Goal: Transaction & Acquisition: Purchase product/service

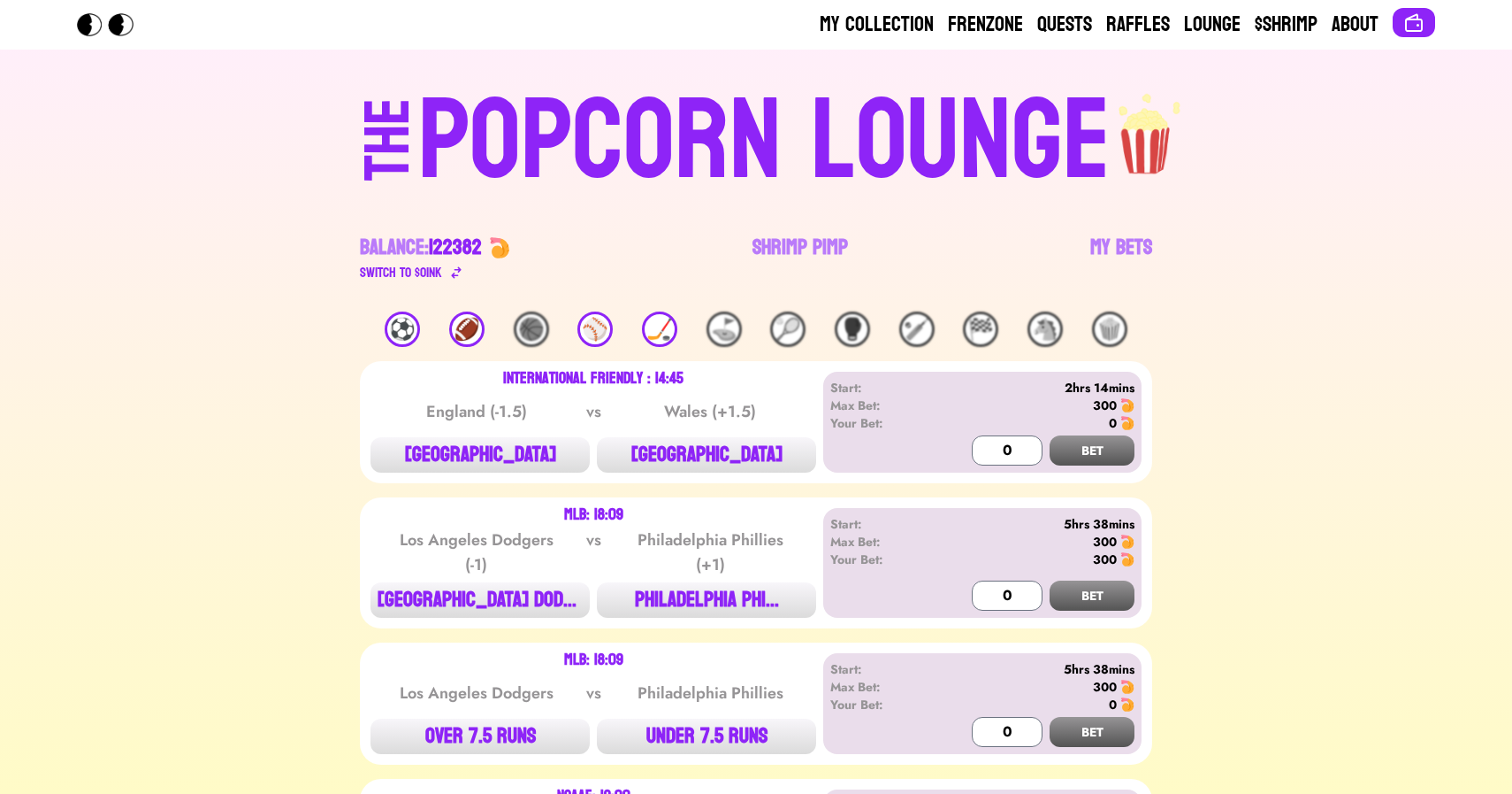
click at [410, 342] on div "⚽️" at bounding box center [402, 329] width 35 height 35
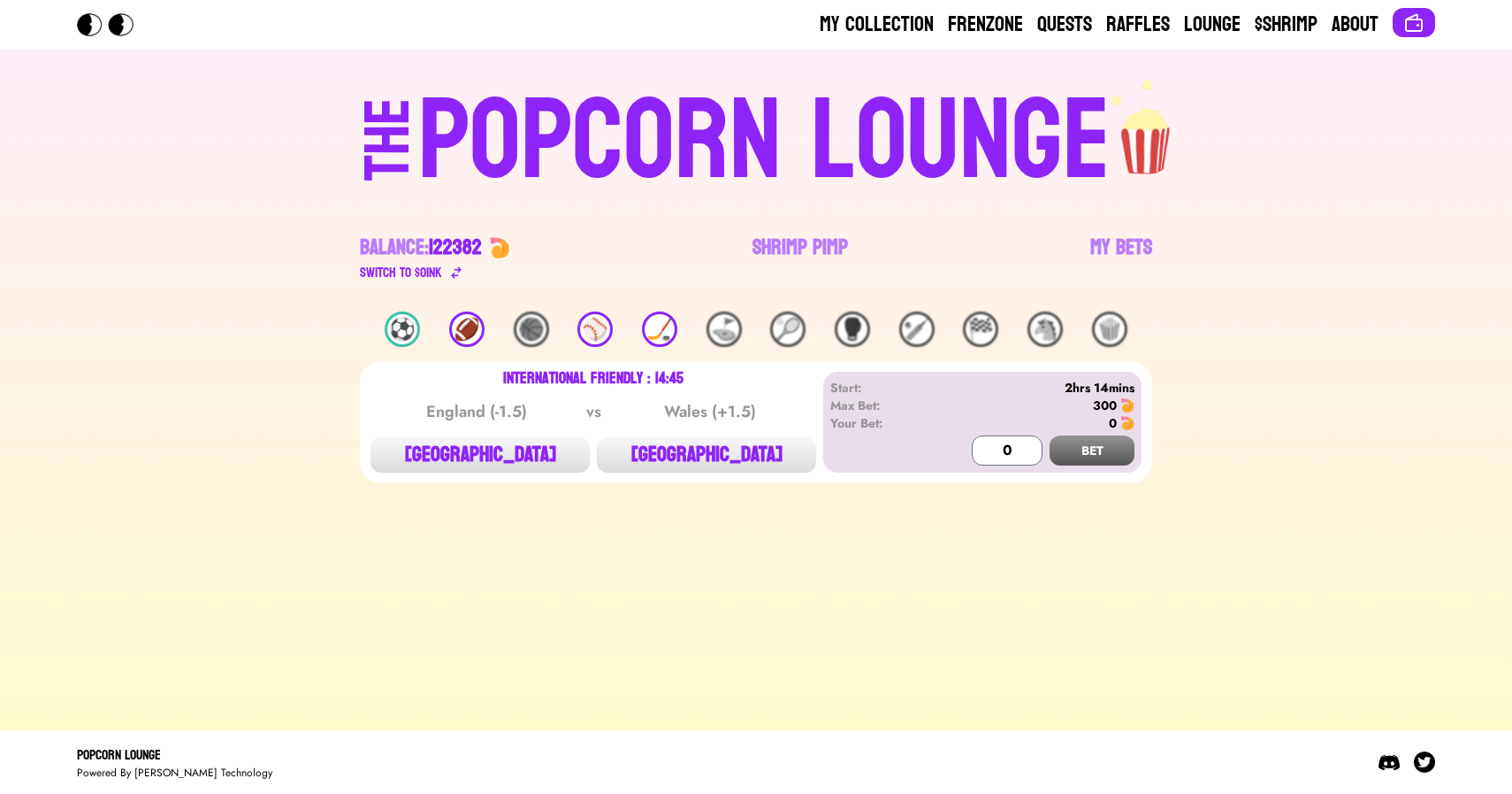
click at [390, 334] on div "⚽️" at bounding box center [402, 329] width 35 height 35
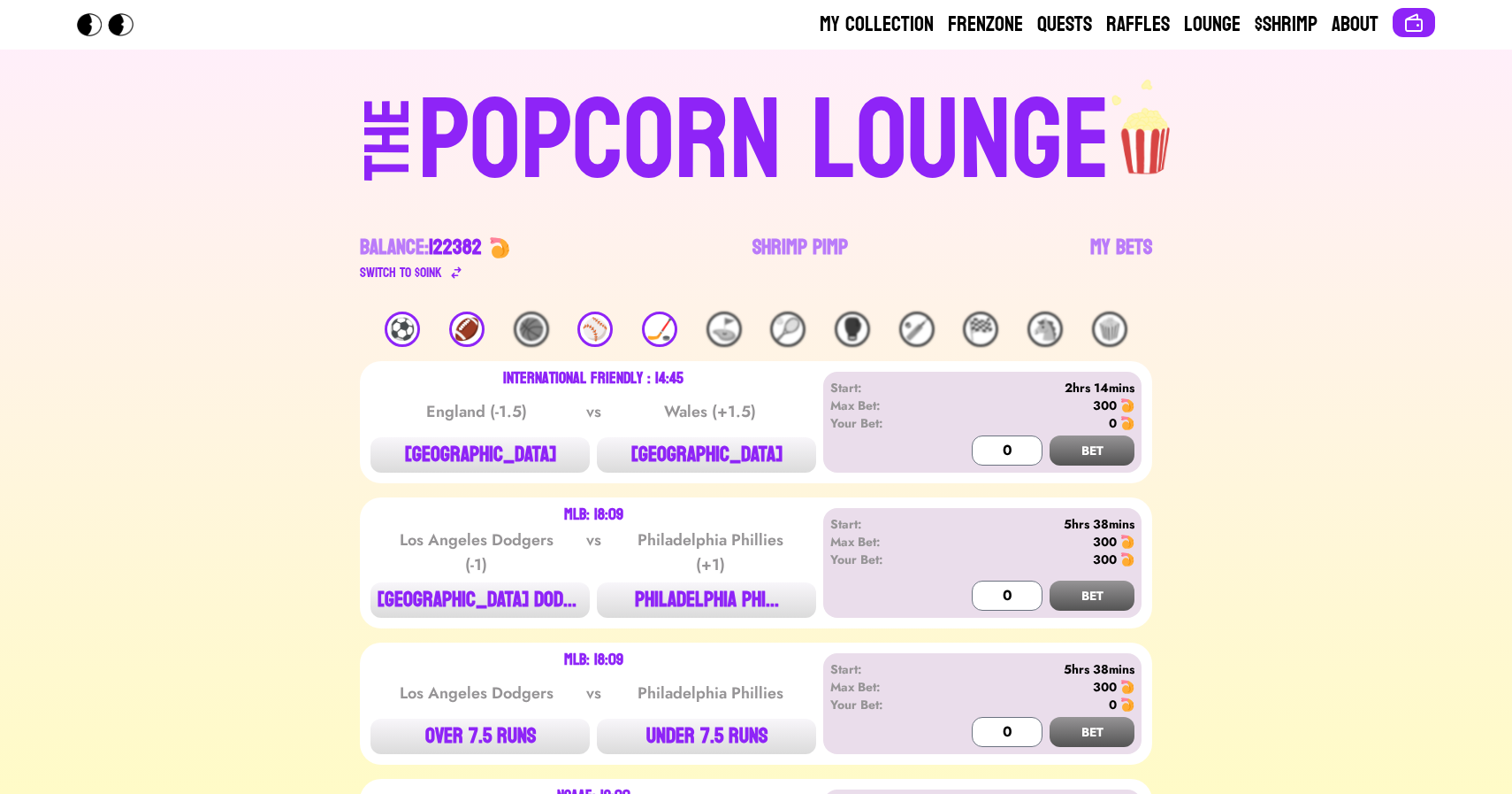
click at [390, 334] on div "⚽️" at bounding box center [402, 329] width 35 height 35
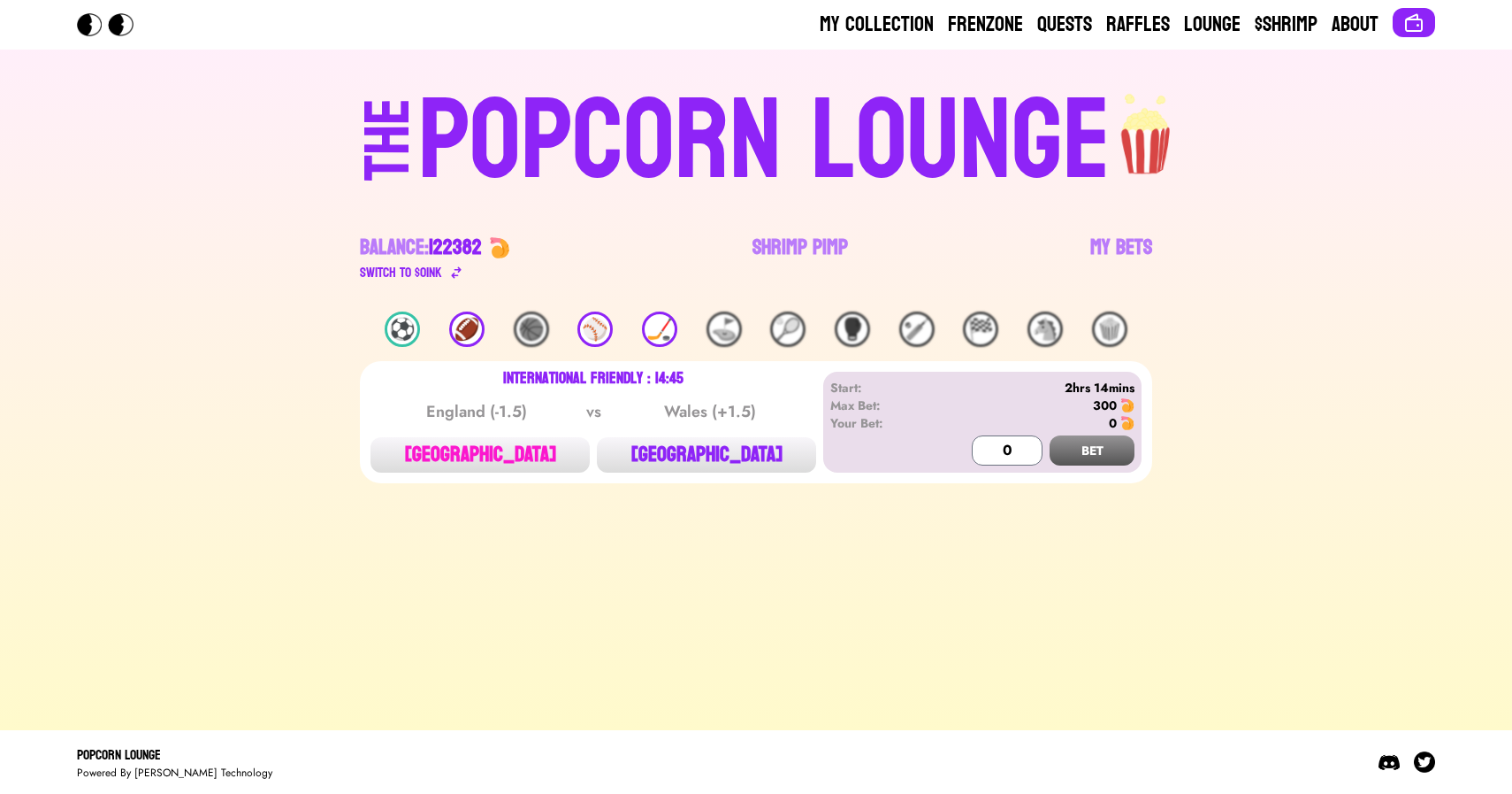
click at [506, 447] on button "[GEOGRAPHIC_DATA]" at bounding box center [480, 454] width 220 height 35
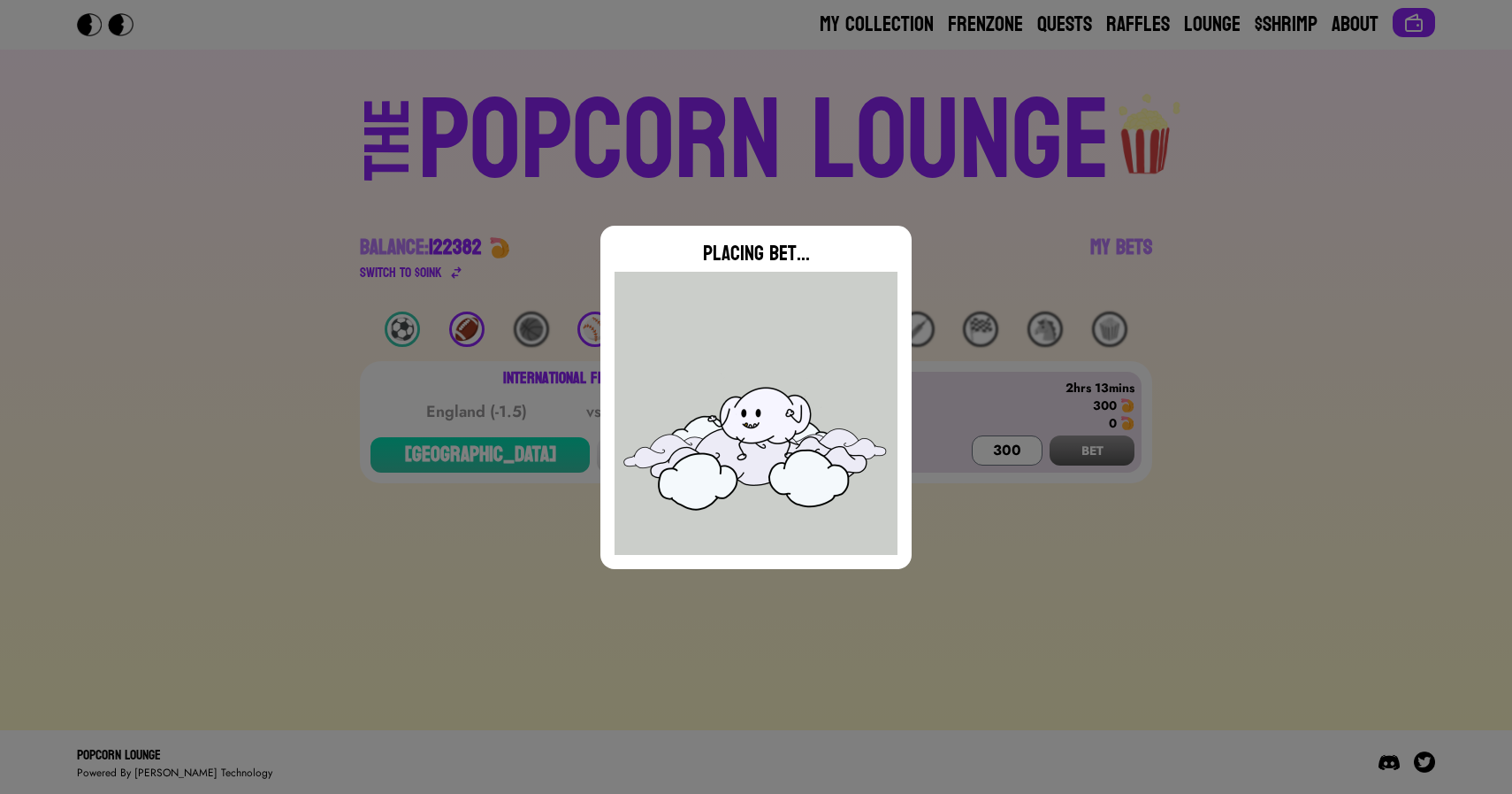
type input "0"
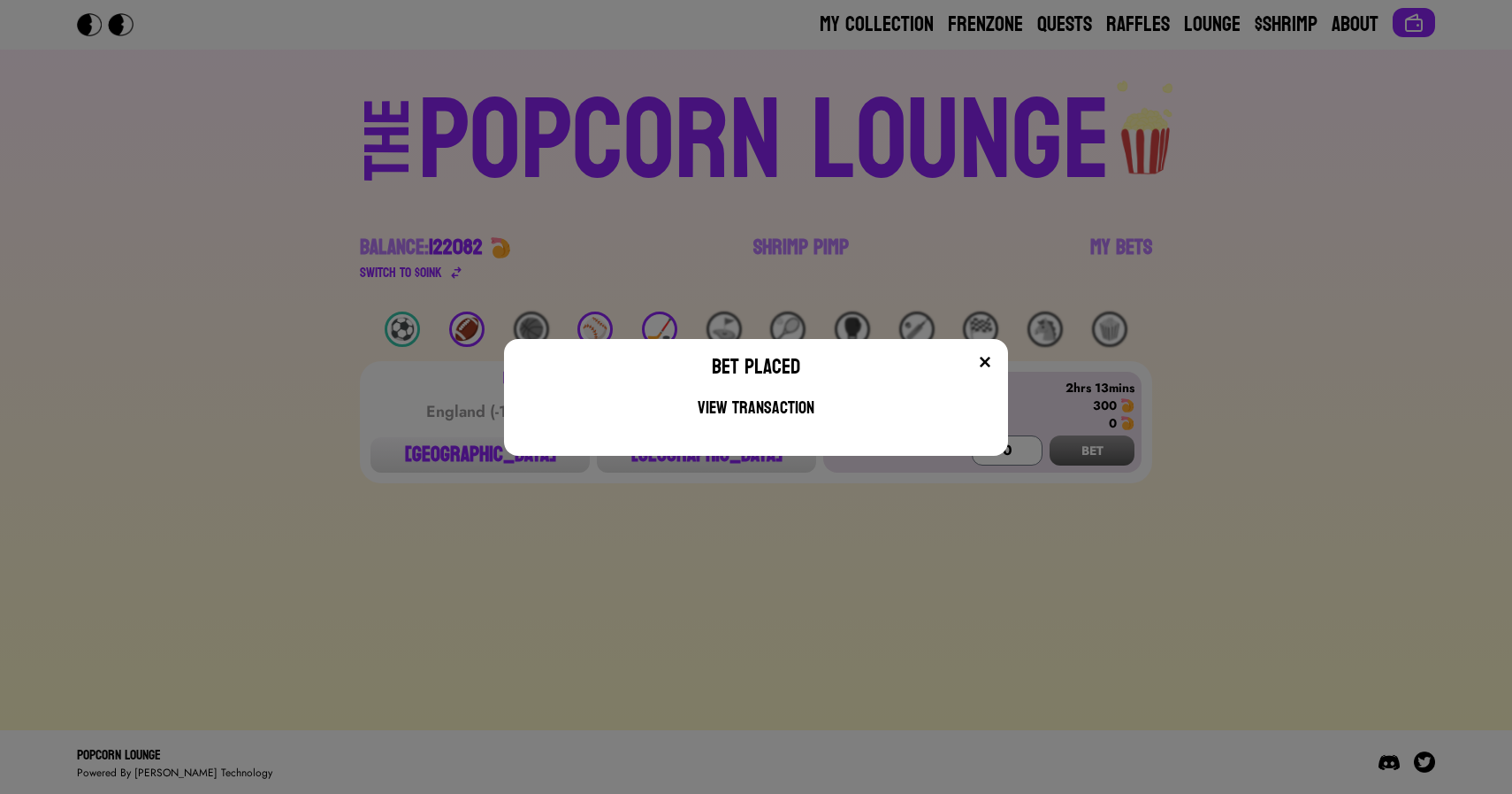
click at [623, 290] on div "Bet Placed View Transaction" at bounding box center [756, 397] width 1512 height 794
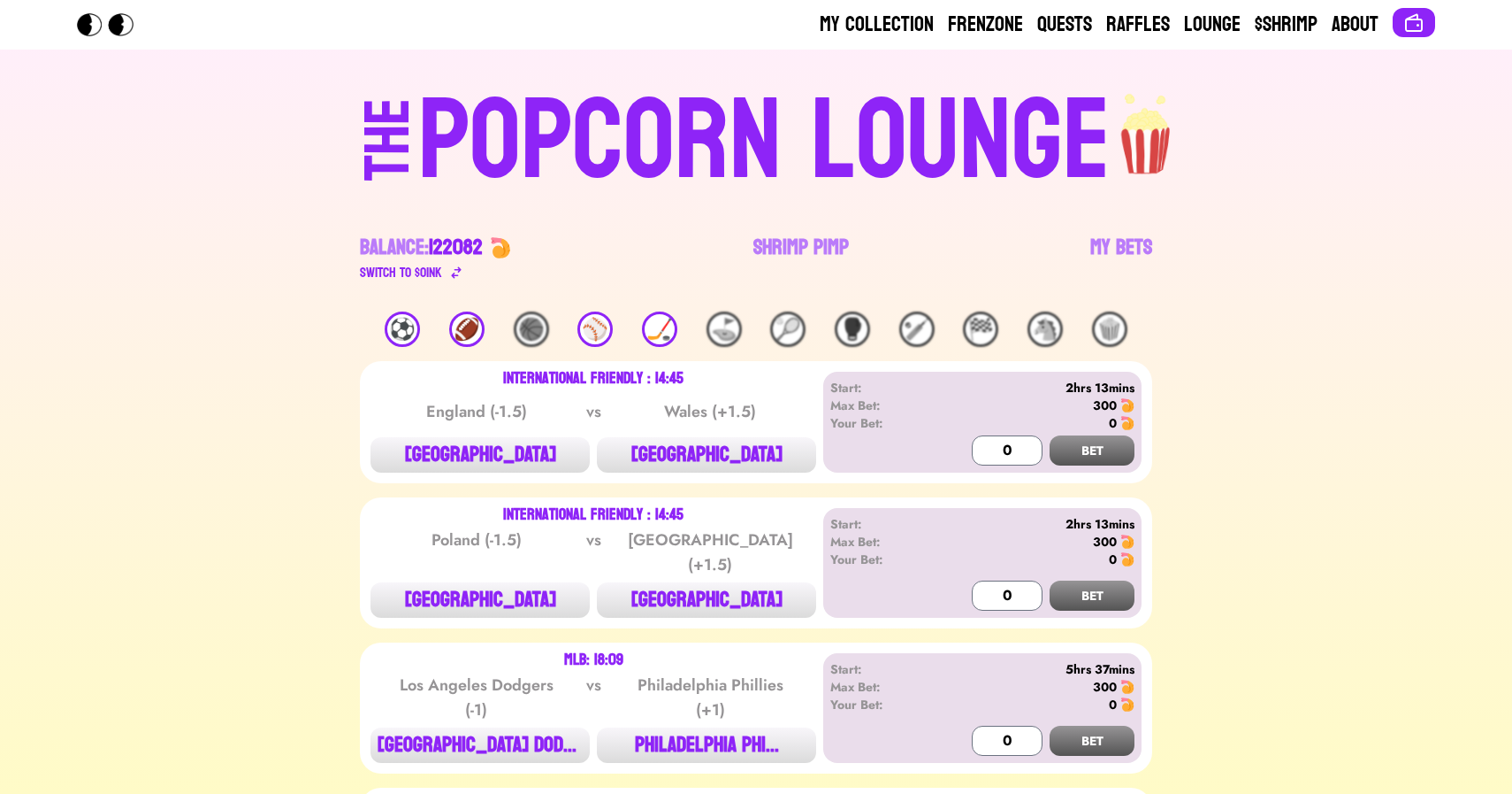
click at [407, 329] on div "⚽️" at bounding box center [402, 329] width 35 height 35
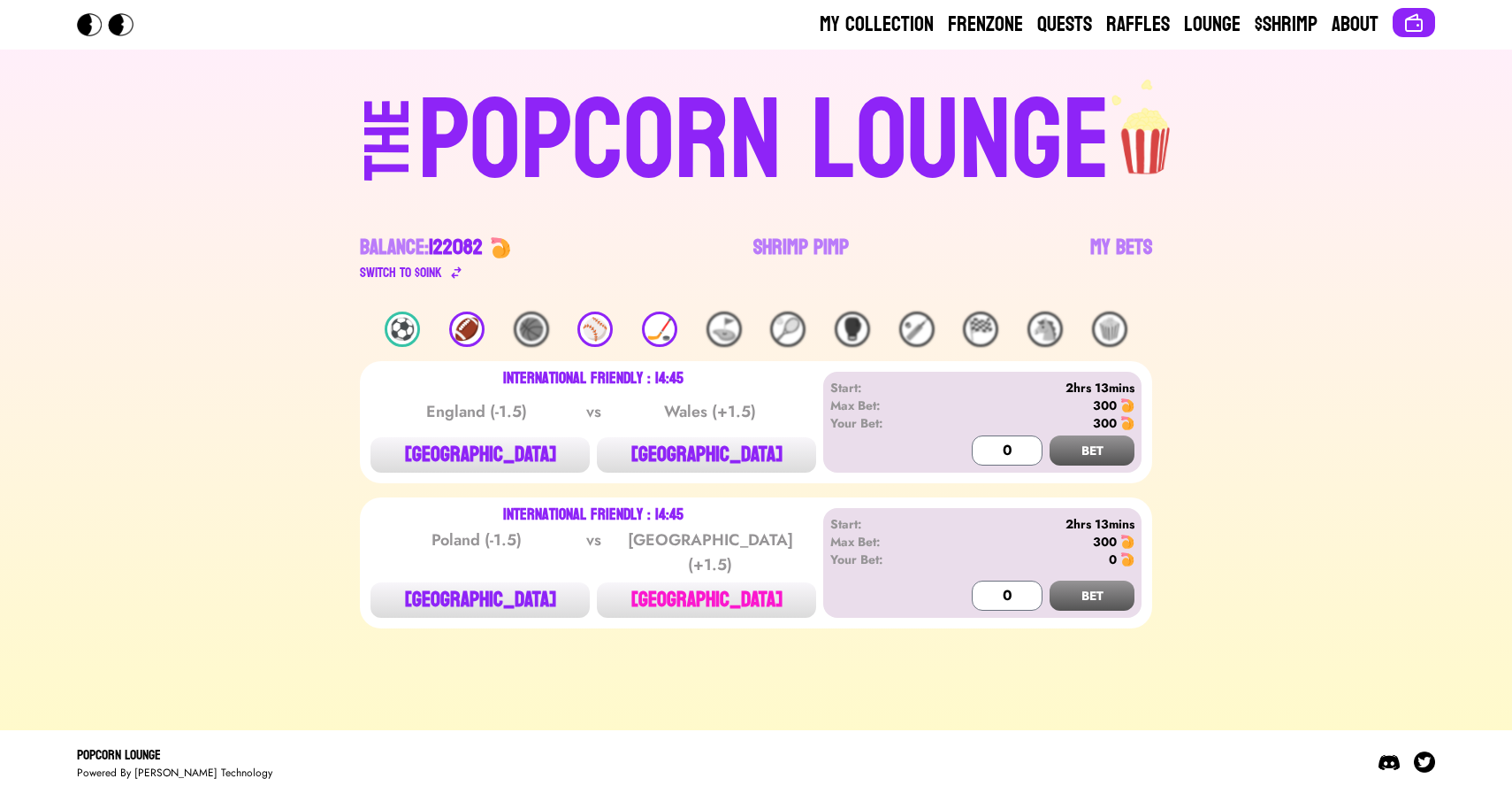
click at [696, 583] on button "NEW ZEALAND" at bounding box center [707, 600] width 220 height 35
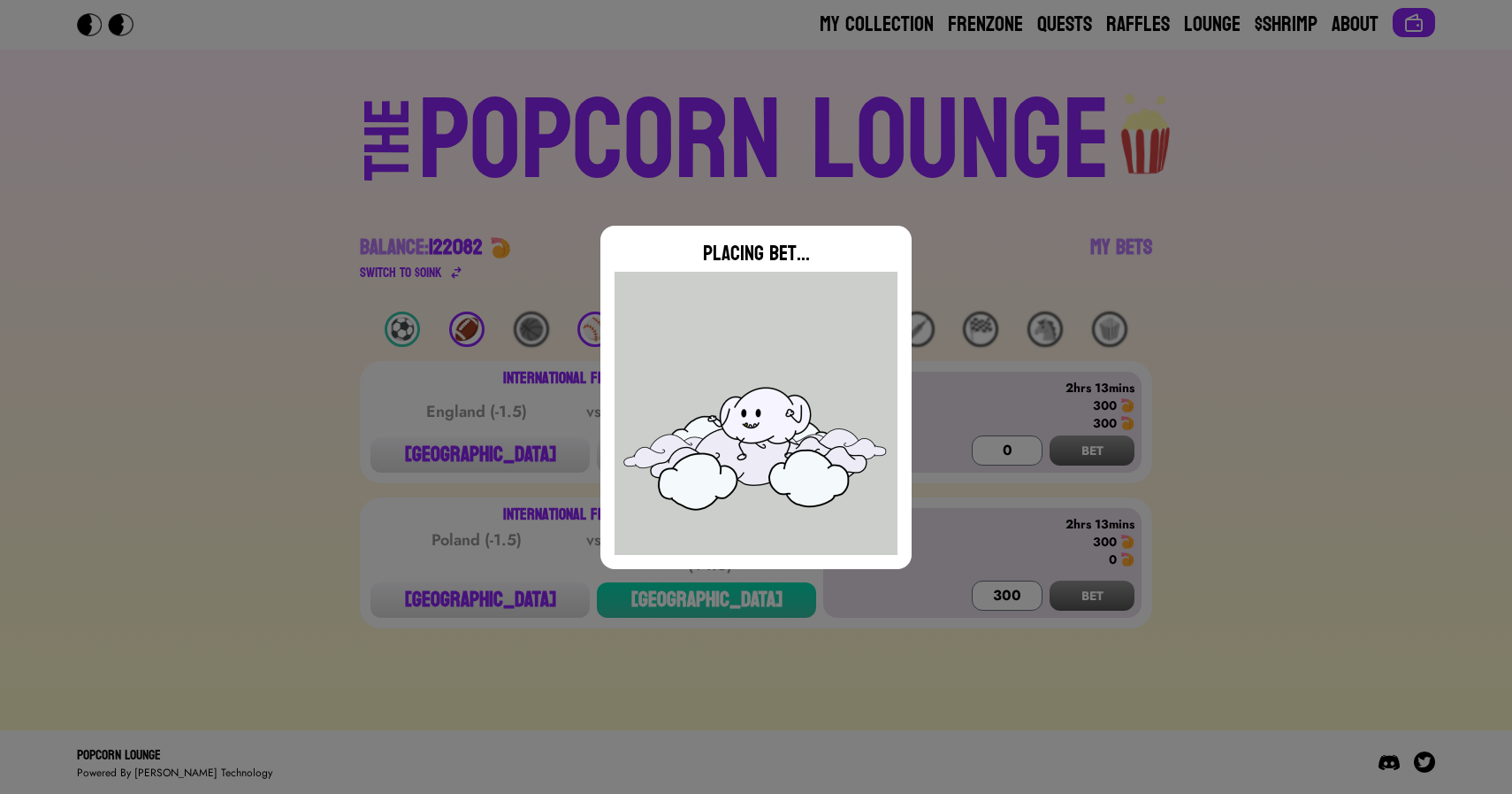
type input "0"
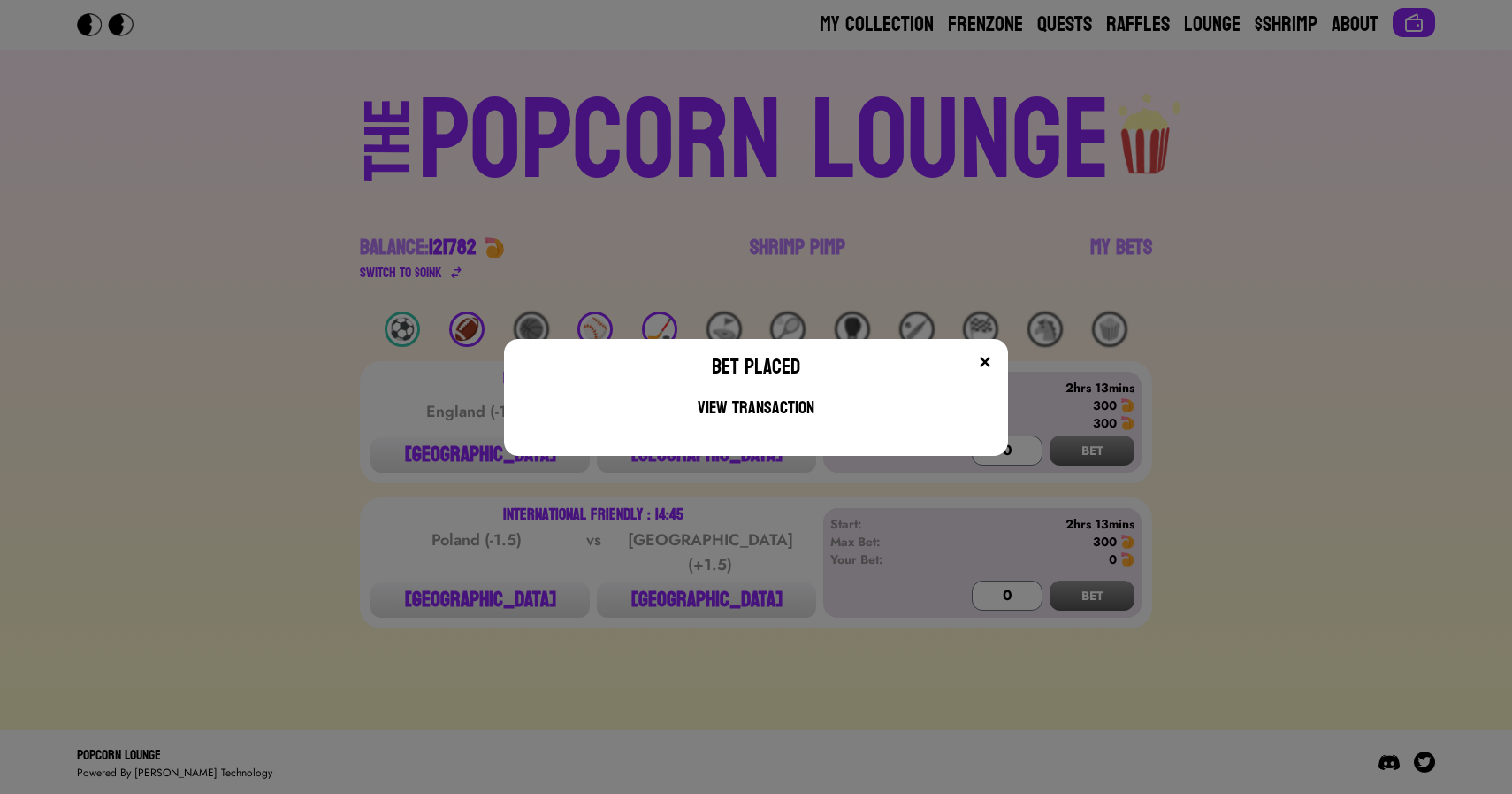
click at [1071, 20] on div "Bet Placed View Transaction" at bounding box center [756, 397] width 1512 height 794
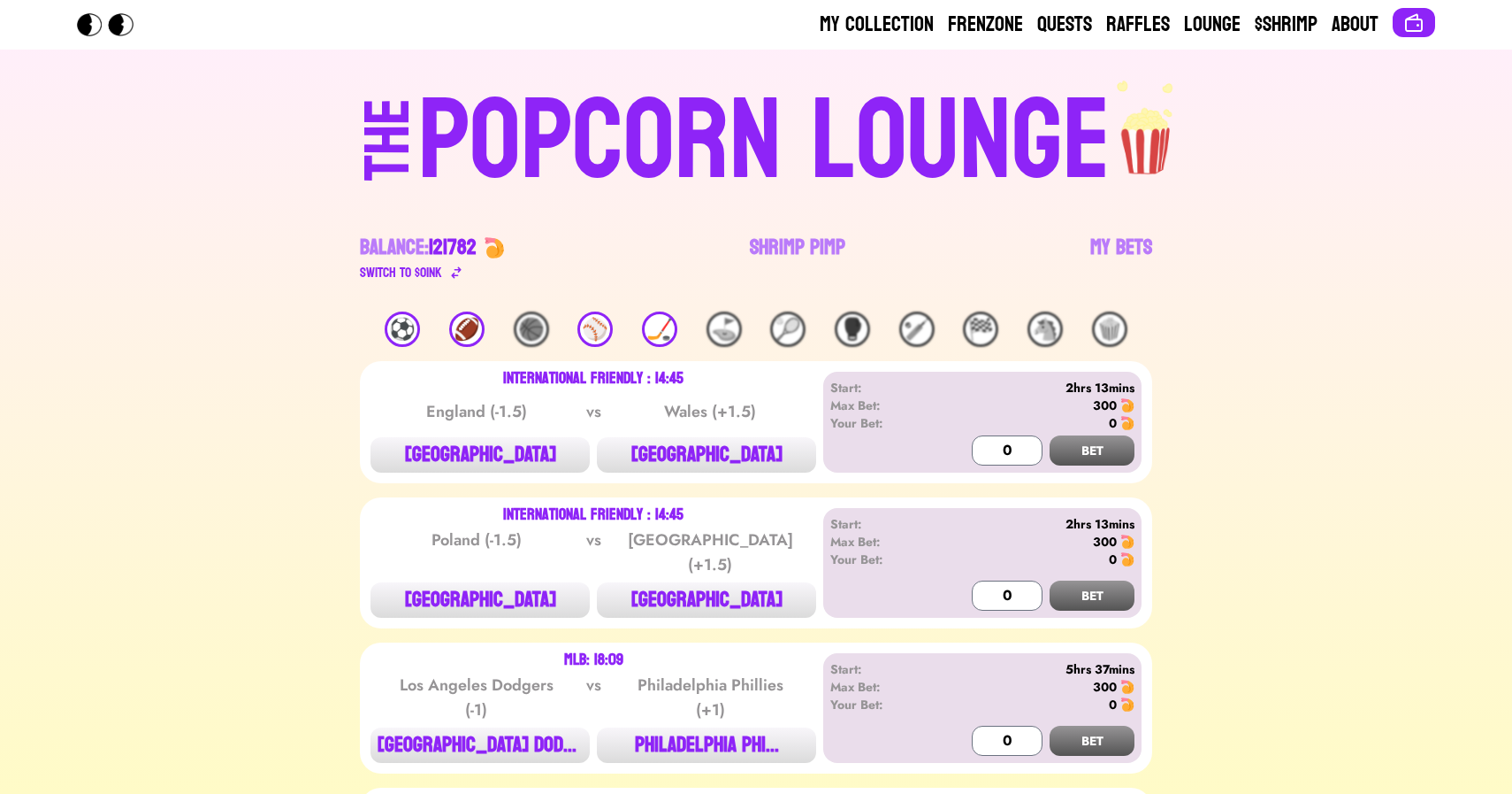
click at [396, 328] on div "⚽️" at bounding box center [402, 329] width 35 height 35
click at [390, 342] on div "⚽️ 🏈 🏀 ⚾️ 🏒 ⛳️ 🎾 🥊 🏏 🏁 🐴 🍿" at bounding box center [756, 329] width 793 height 35
click at [402, 333] on div "⚽️" at bounding box center [402, 329] width 35 height 35
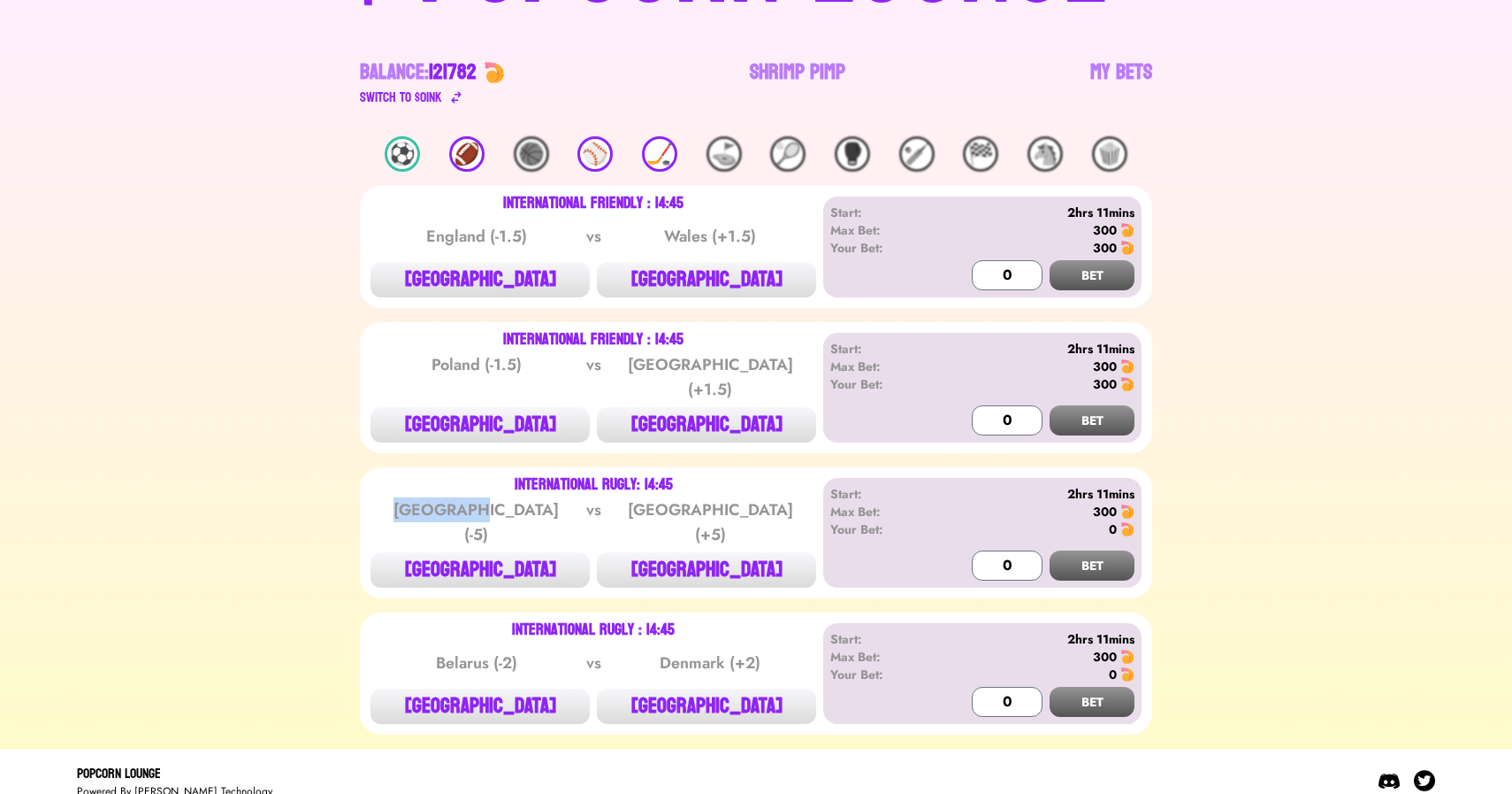
drag, startPoint x: 440, startPoint y: 501, endPoint x: 497, endPoint y: 499, distance: 57.0
click at [497, 499] on div "[GEOGRAPHIC_DATA] (-5)" at bounding box center [477, 521] width 179 height 50
click at [395, 146] on div "⚽️" at bounding box center [402, 154] width 35 height 35
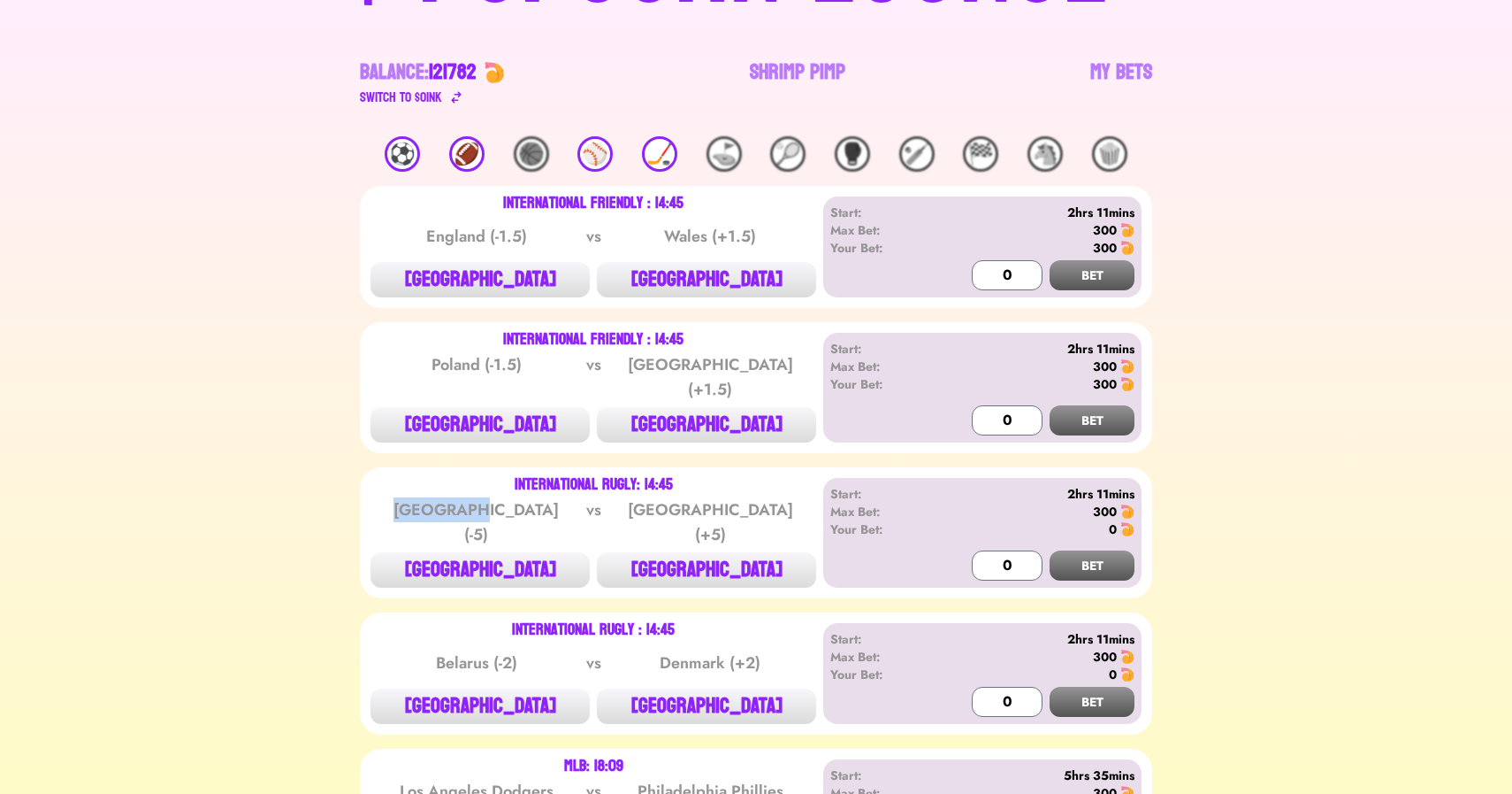
click at [406, 153] on div "⚽️" at bounding box center [402, 154] width 35 height 35
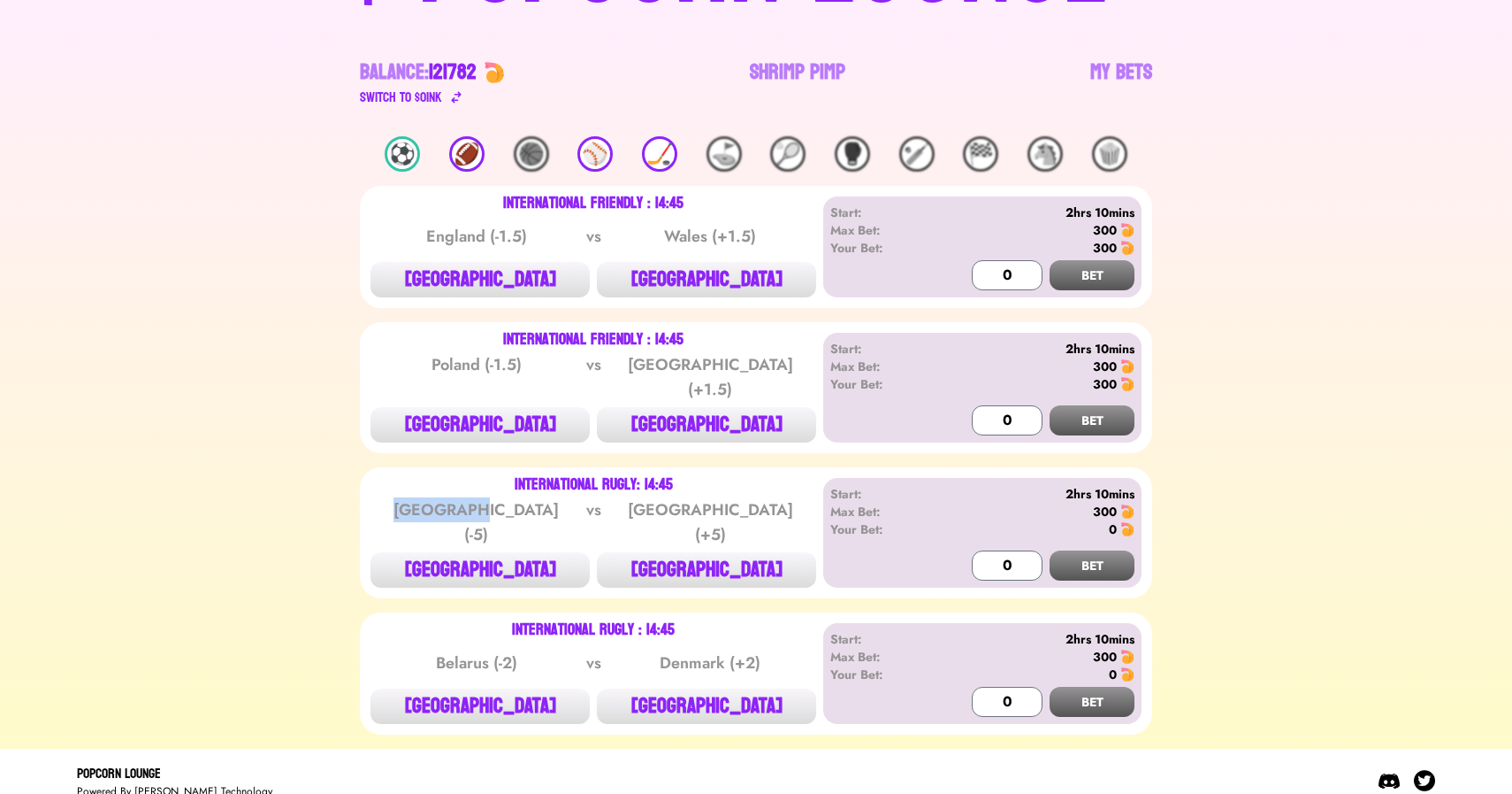
click at [406, 153] on div "⚽️" at bounding box center [402, 154] width 35 height 35
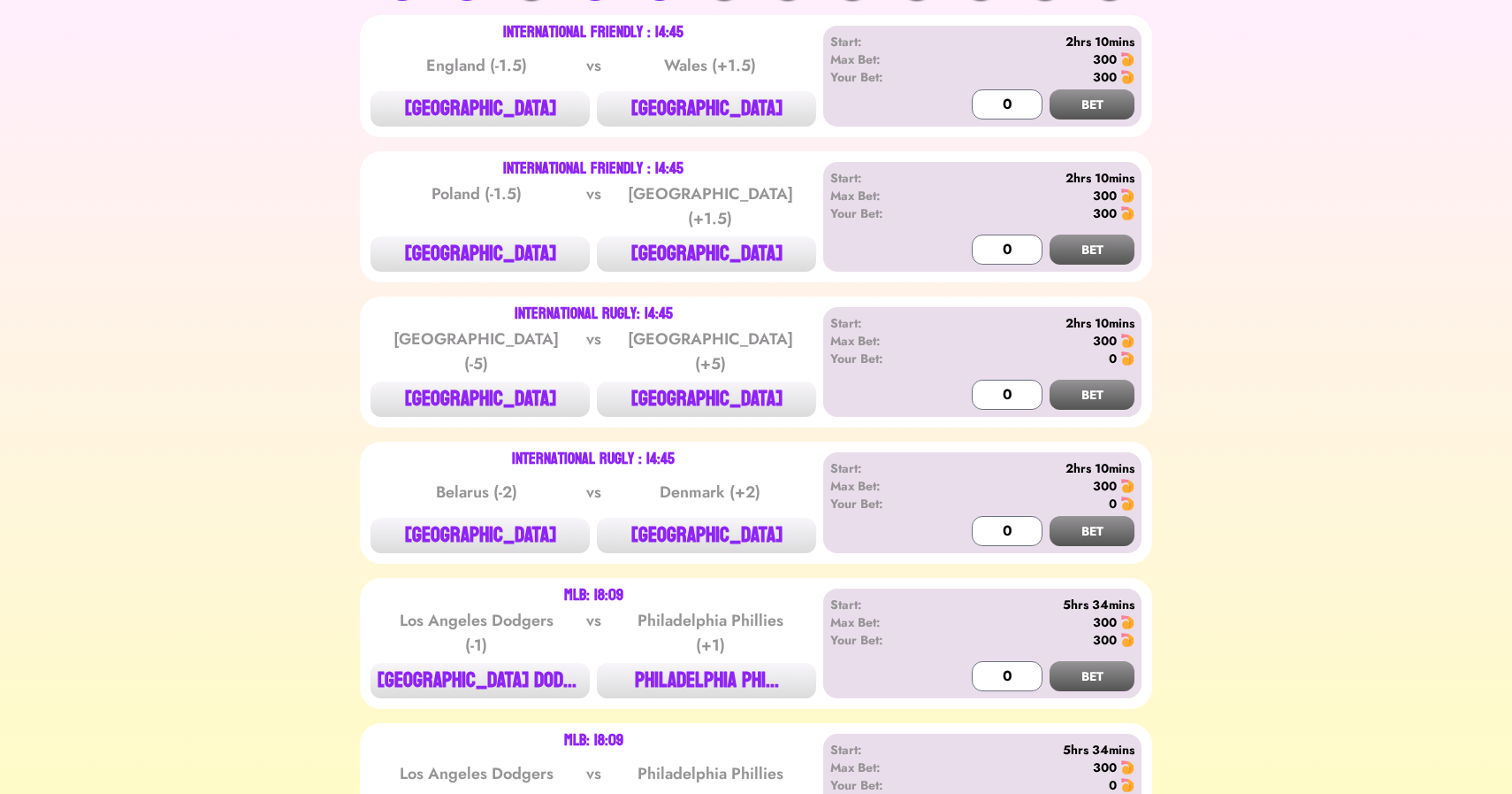
scroll to position [350, 0]
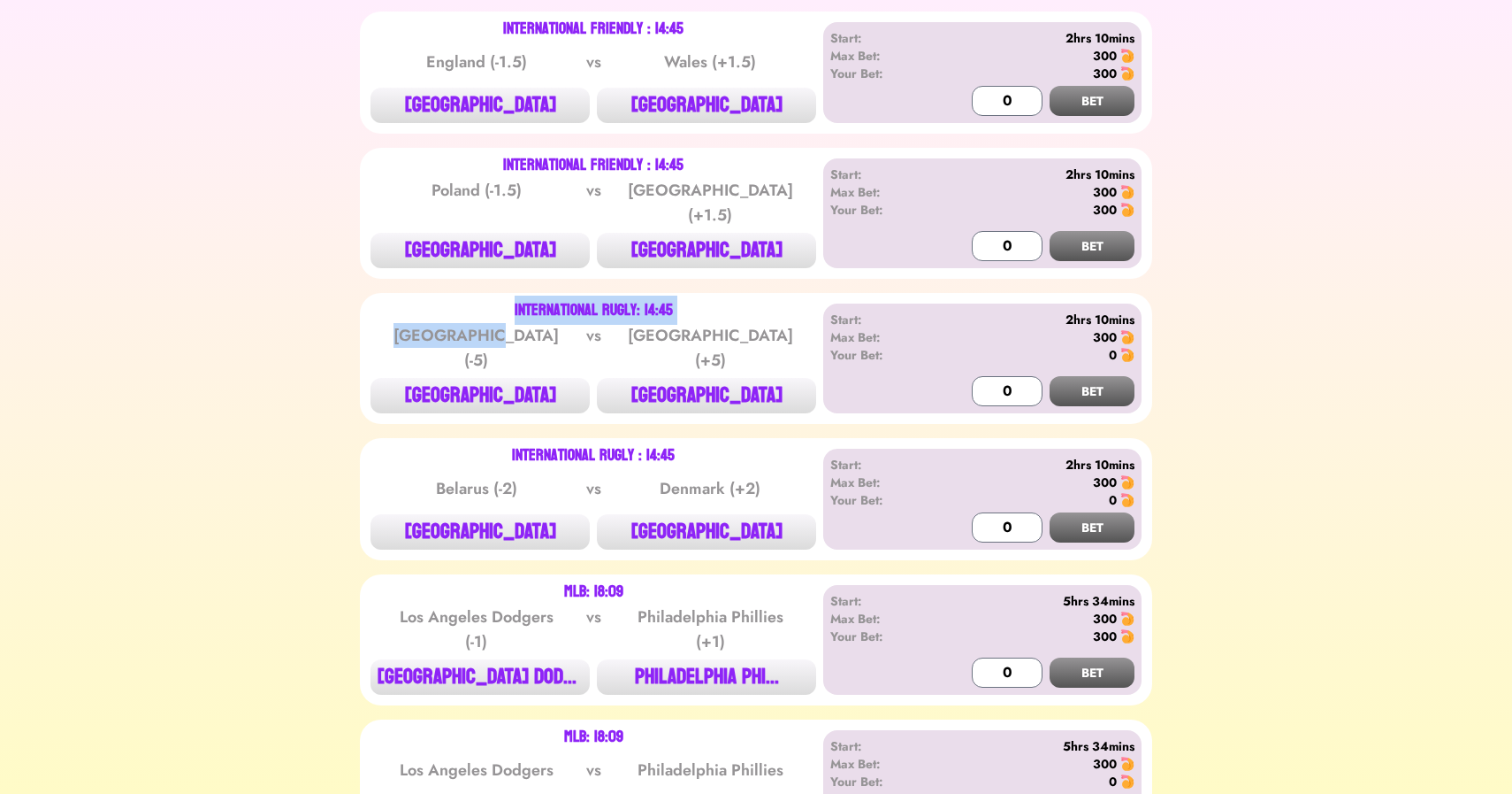
drag, startPoint x: 430, startPoint y: 303, endPoint x: 509, endPoint y: 326, distance: 82.3
click at [509, 326] on div "International Rugly: 14:45 Austria (-5) vs San Marino (+5) AUSTRIA SAN MARINO" at bounding box center [593, 358] width 446 height 110
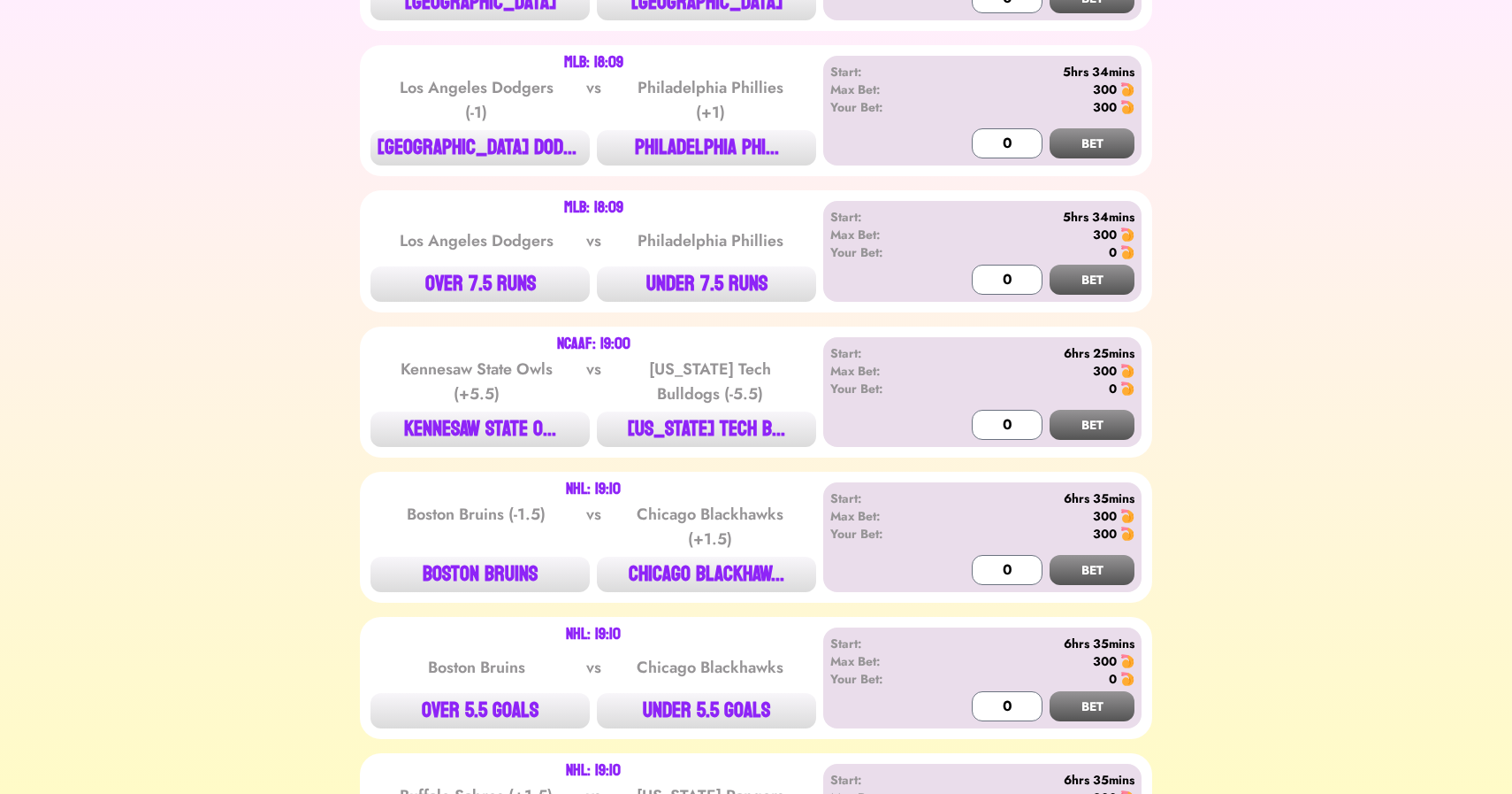
scroll to position [0, 0]
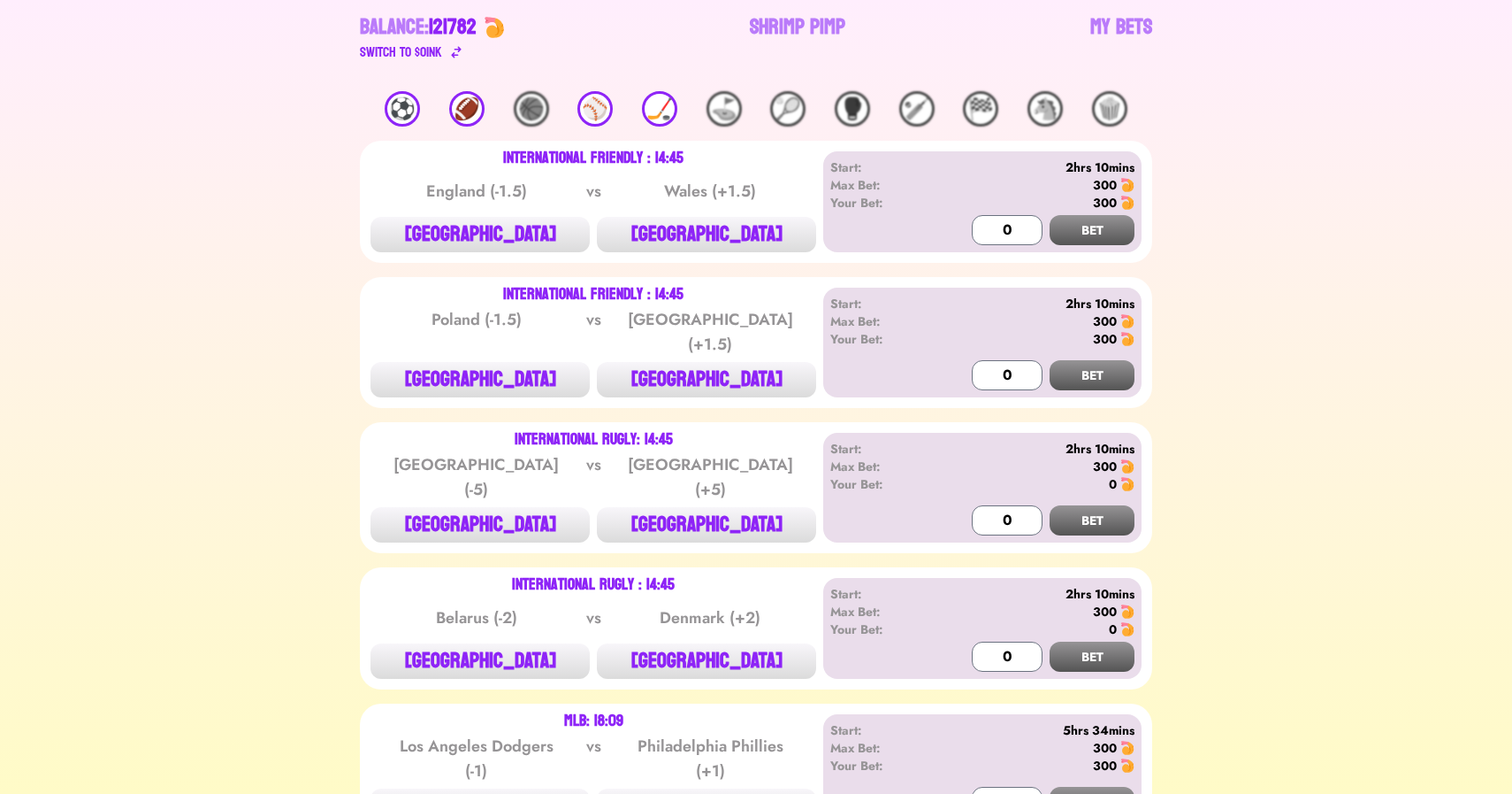
scroll to position [226, 0]
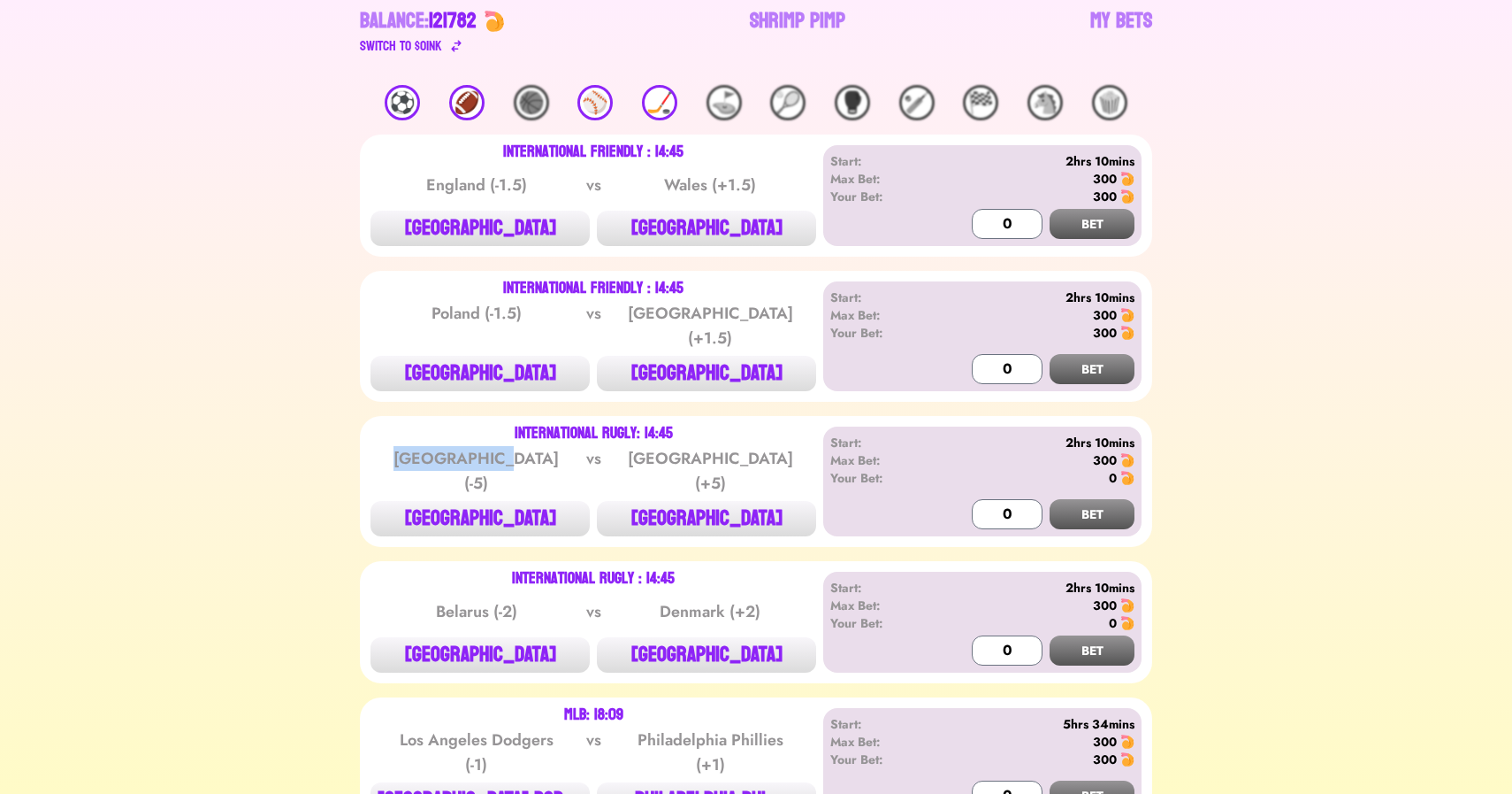
drag, startPoint x: 419, startPoint y: 444, endPoint x: 530, endPoint y: 444, distance: 111.0
click at [530, 446] on div "[GEOGRAPHIC_DATA] (-5)" at bounding box center [477, 471] width 179 height 50
click at [488, 501] on button "[GEOGRAPHIC_DATA]" at bounding box center [480, 518] width 220 height 35
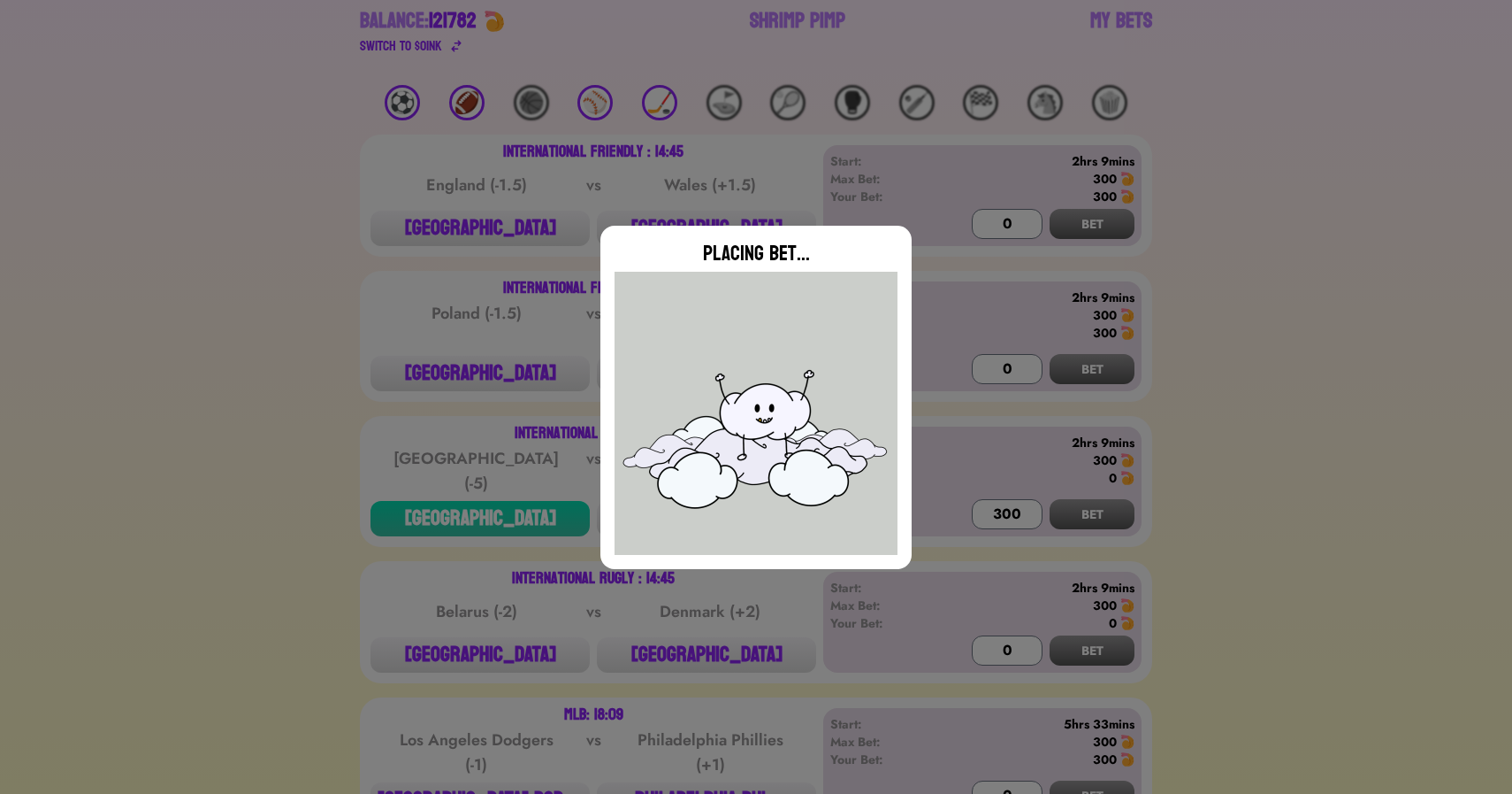
type input "0"
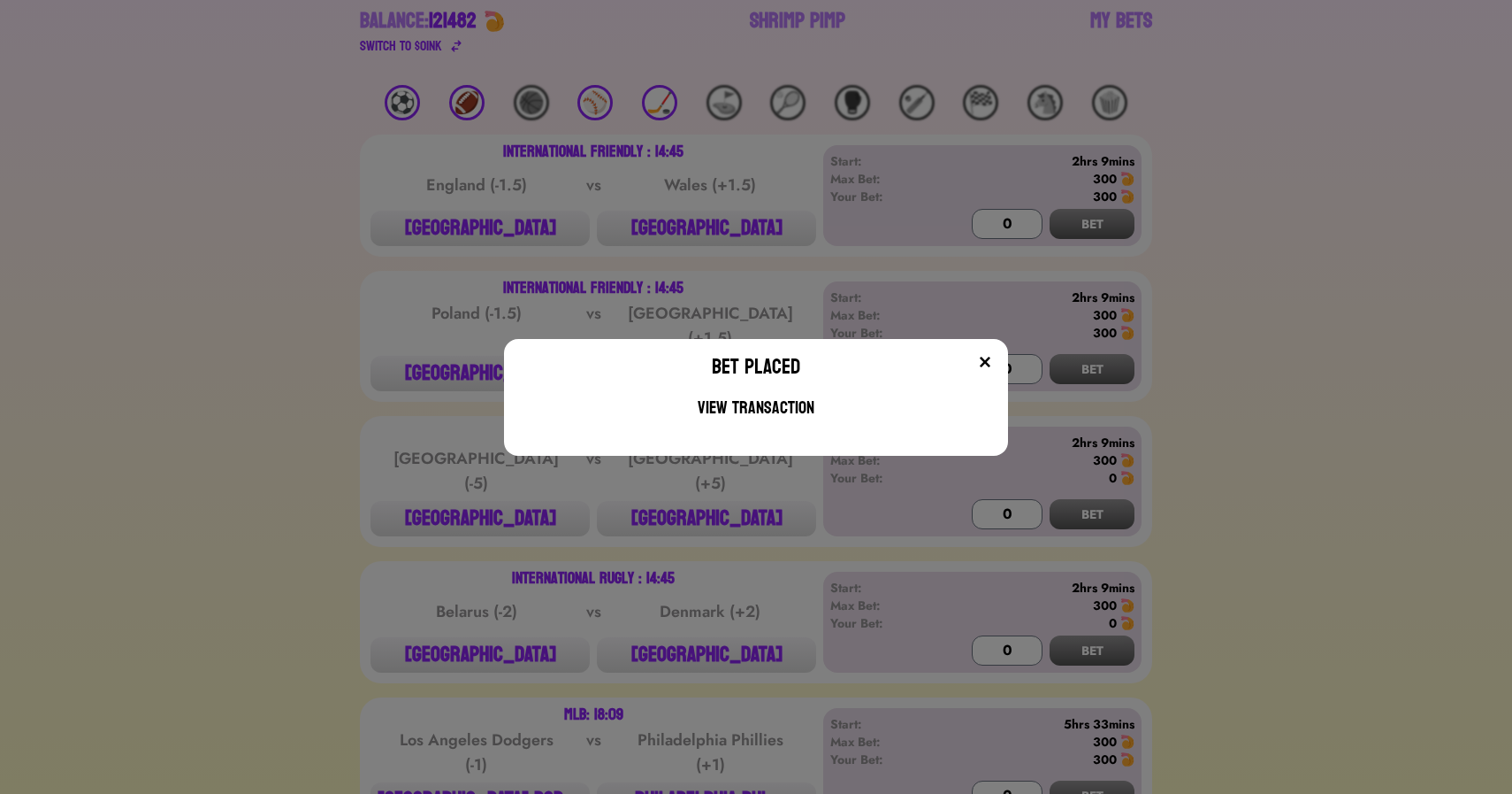
click at [413, 332] on div "Bet Placed View Transaction" at bounding box center [756, 397] width 1512 height 794
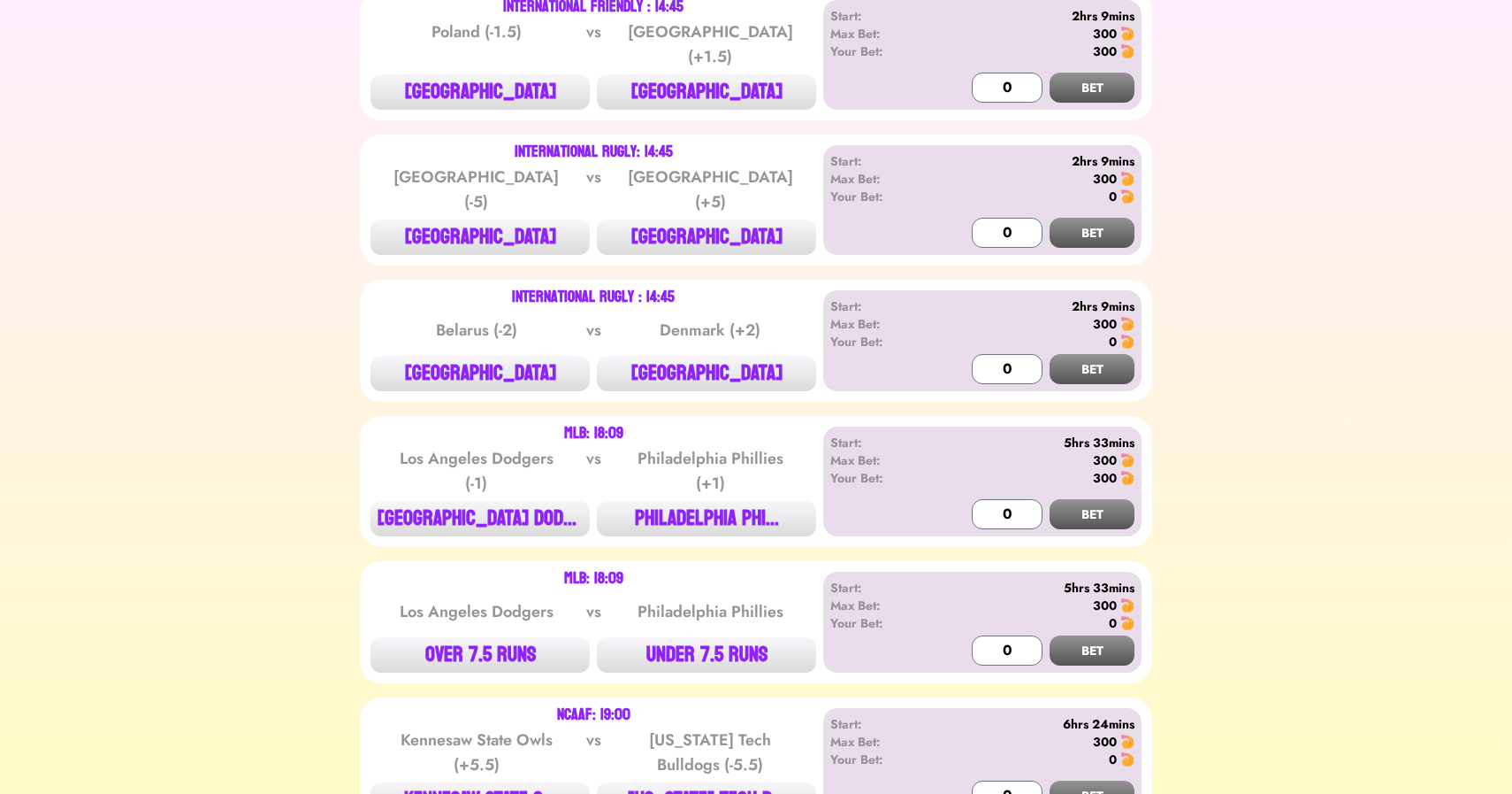
scroll to position [521, 0]
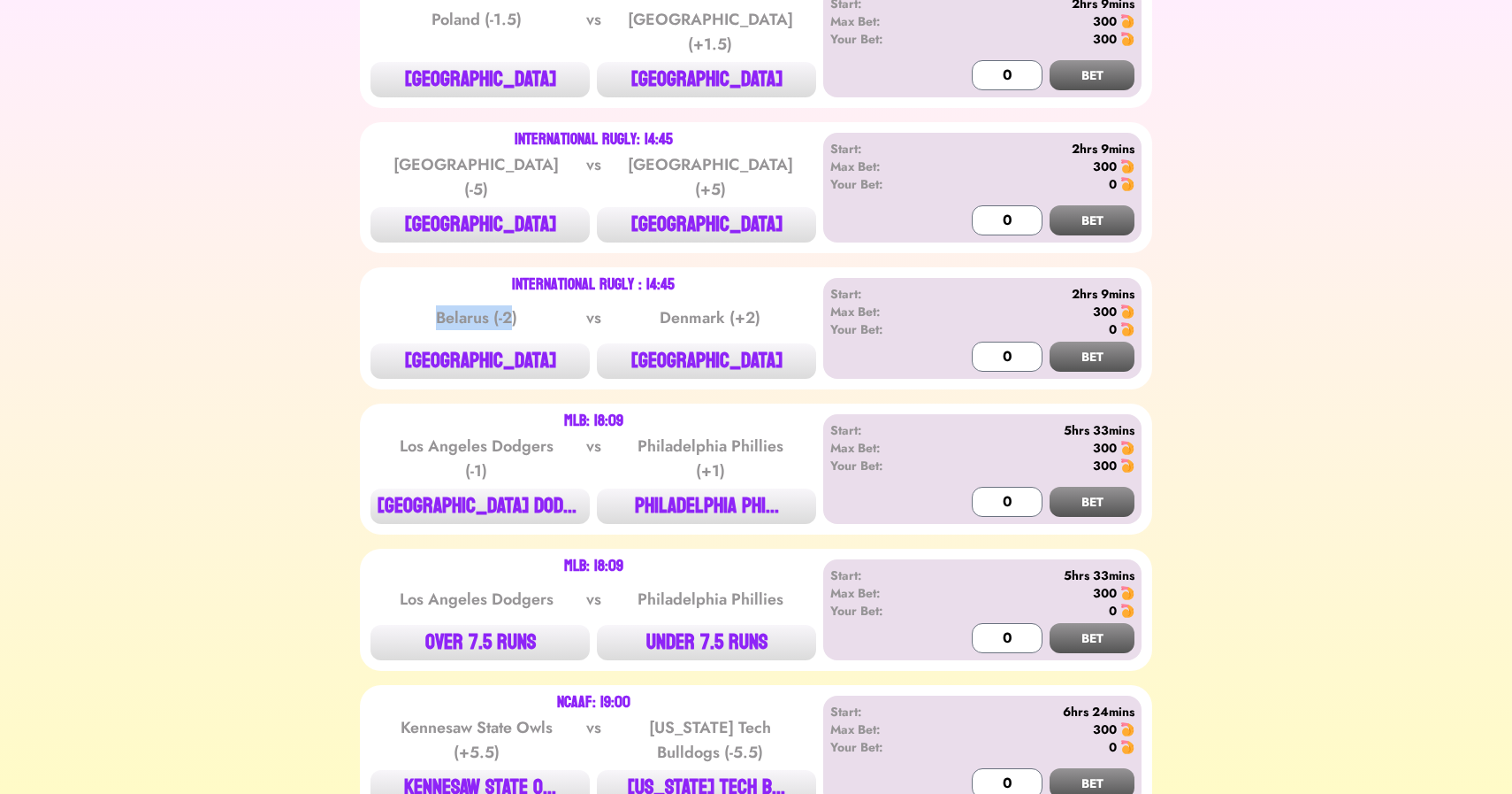
drag, startPoint x: 407, startPoint y: 293, endPoint x: 517, endPoint y: 293, distance: 110.0
click at [517, 305] on div "Belarus (-2)" at bounding box center [477, 317] width 179 height 25
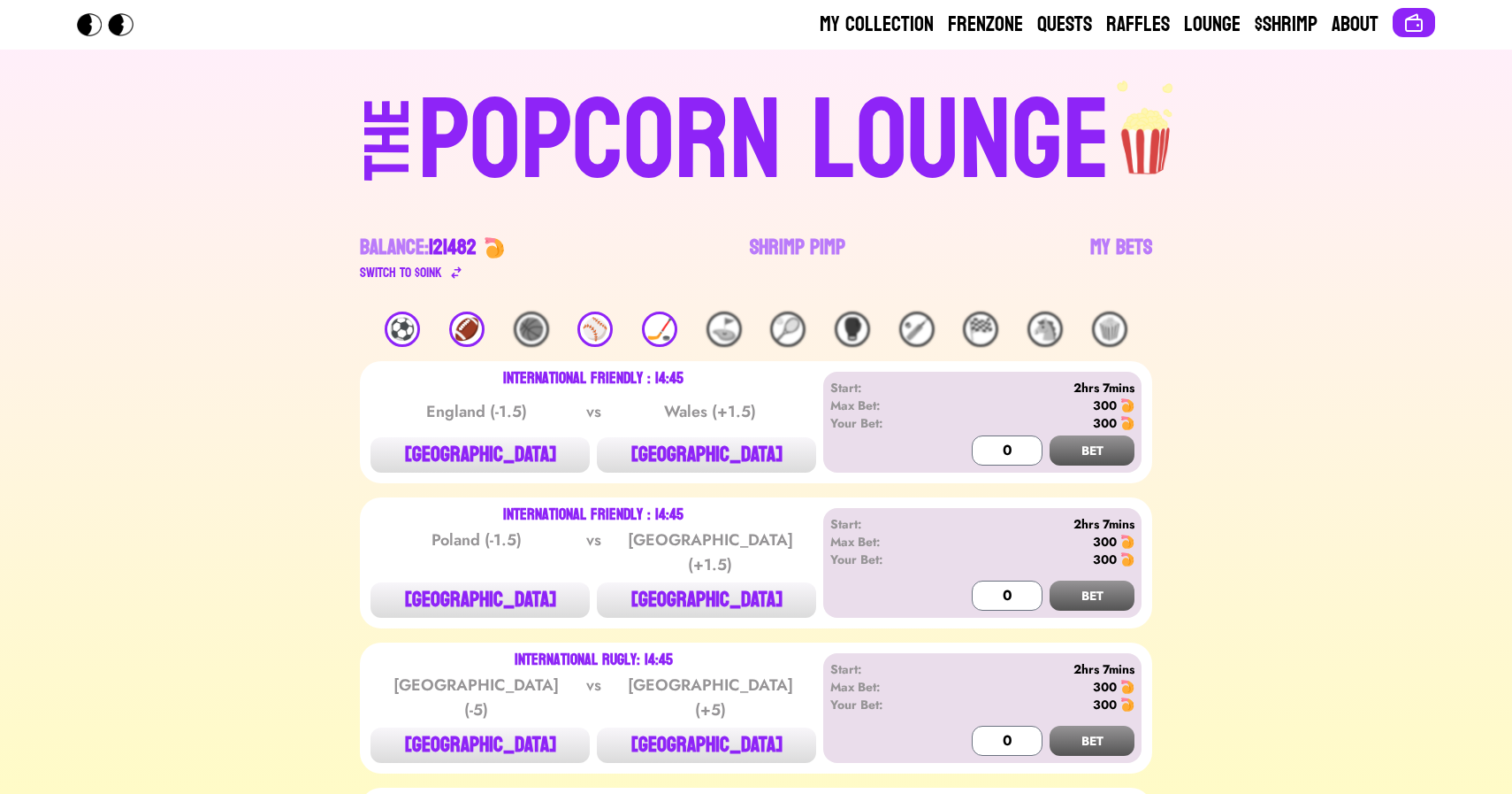
click at [400, 323] on div "⚽️" at bounding box center [402, 329] width 35 height 35
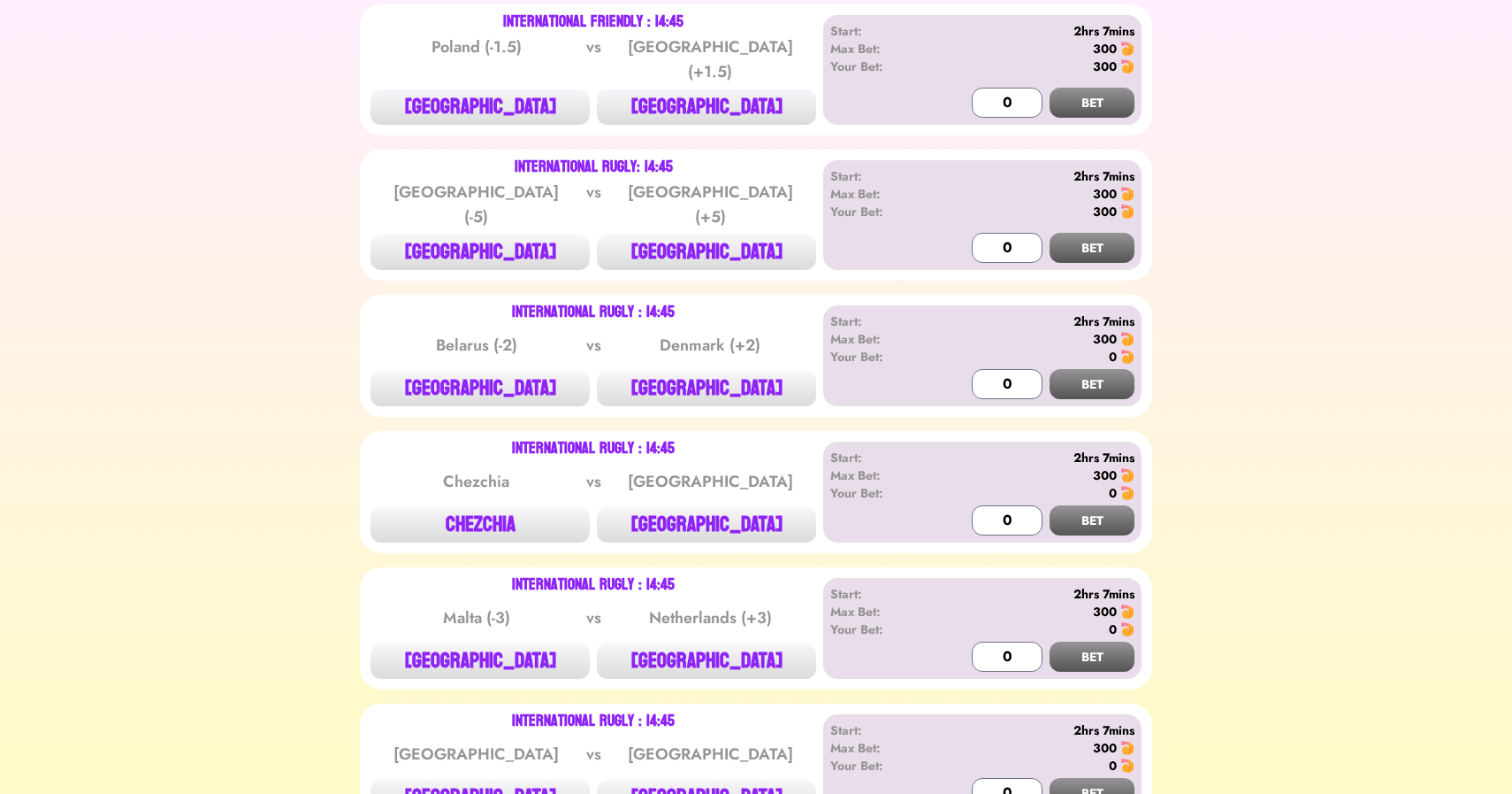
scroll to position [513, 0]
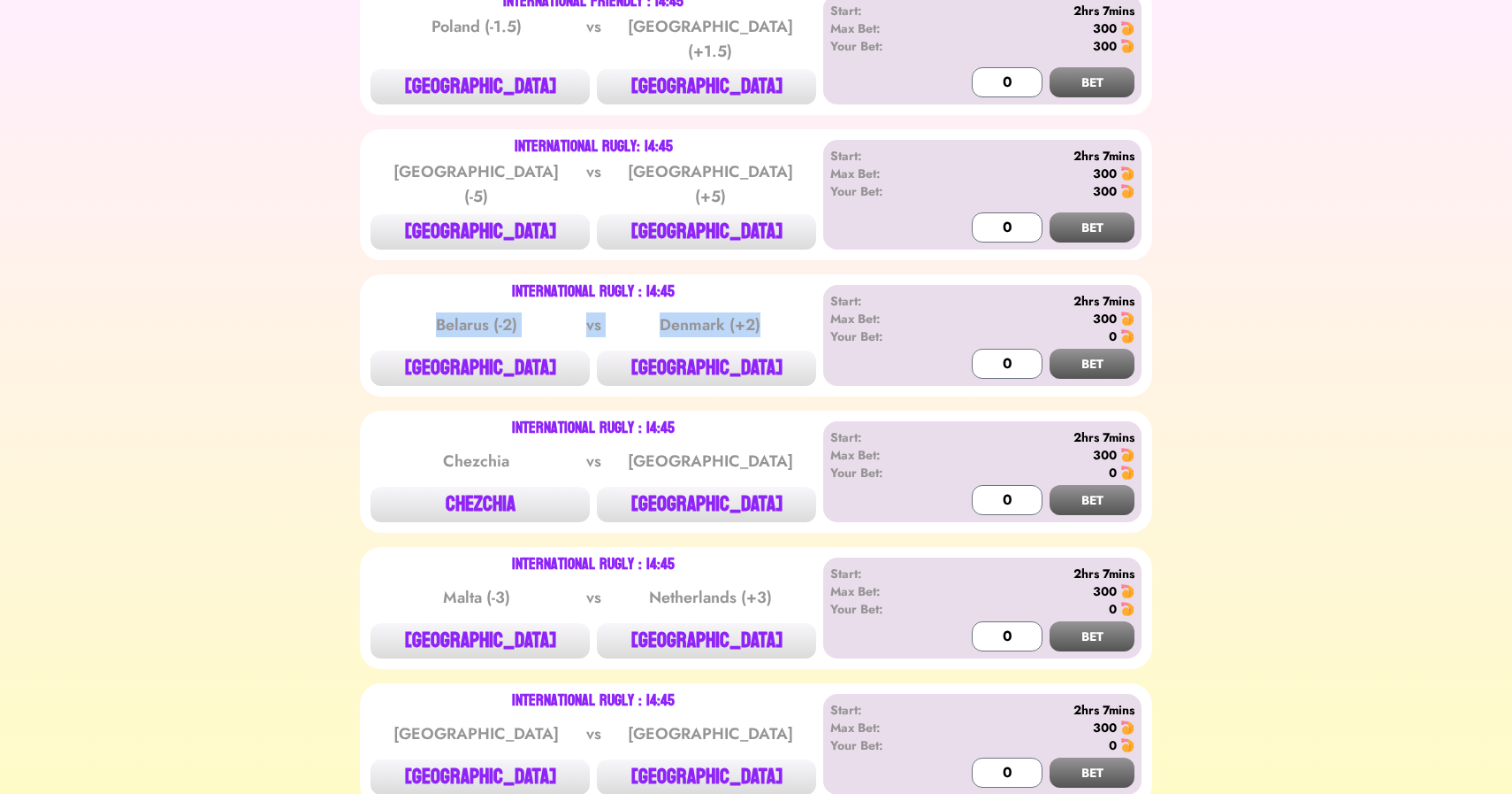
drag, startPoint x: 433, startPoint y: 291, endPoint x: 711, endPoint y: 321, distance: 279.6
click at [711, 321] on div "Belarus (-2) vs Denmark (+2)" at bounding box center [593, 324] width 446 height 35
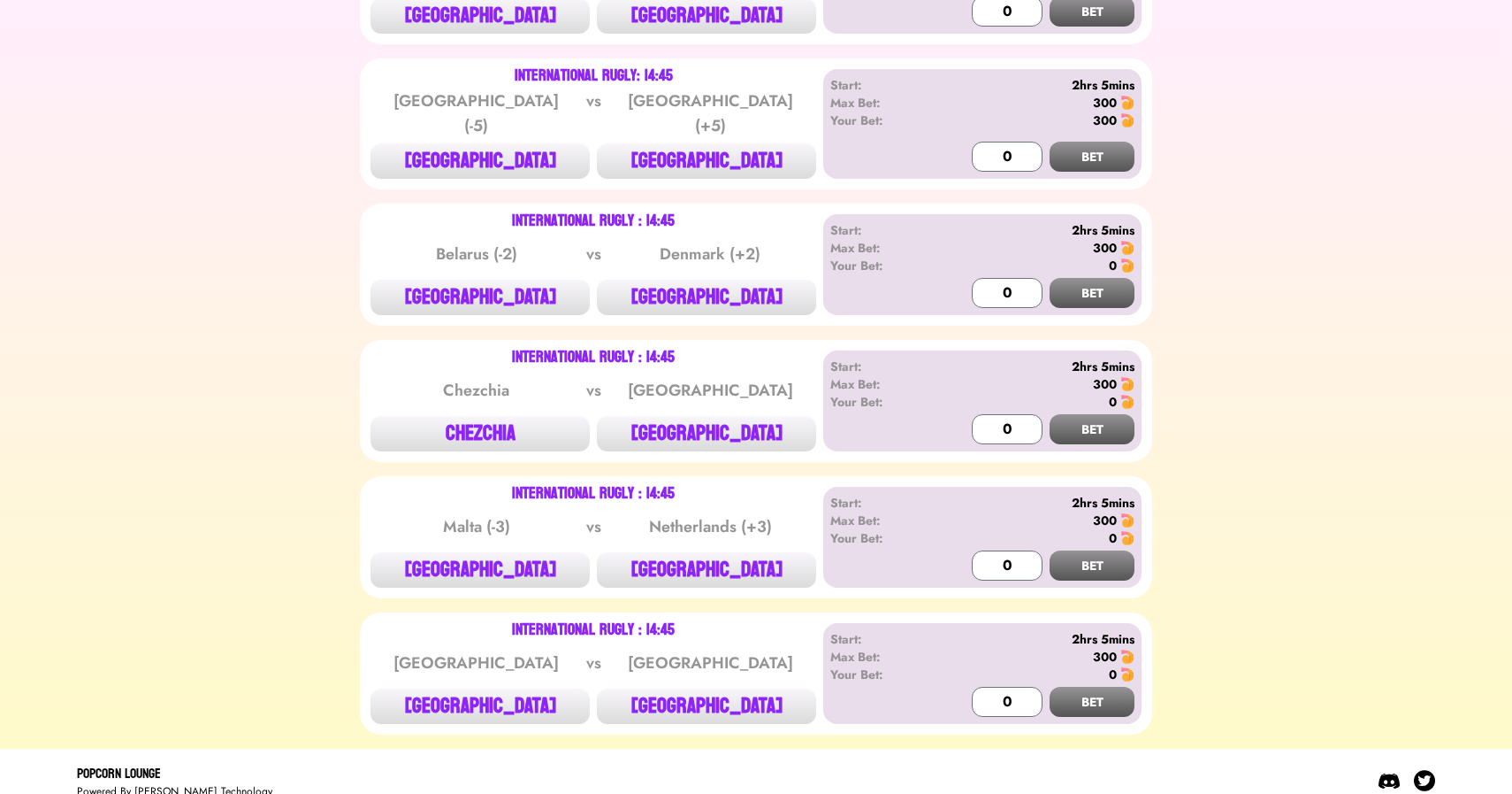
click at [307, 349] on div "⚽️ 🏈 🏀 ⚾️ 🏒 ⛳️ 🎾 🥊 🏏 🏁 🐴 🍿 International Friendly : 14:45 [GEOGRAPHIC_DATA] (-1…" at bounding box center [756, 231] width 1470 height 1007
drag, startPoint x: 452, startPoint y: 381, endPoint x: 493, endPoint y: 381, distance: 41.0
click at [493, 381] on div "Chezchia" at bounding box center [477, 390] width 179 height 25
click at [707, 416] on button "CROATIA" at bounding box center [707, 433] width 220 height 35
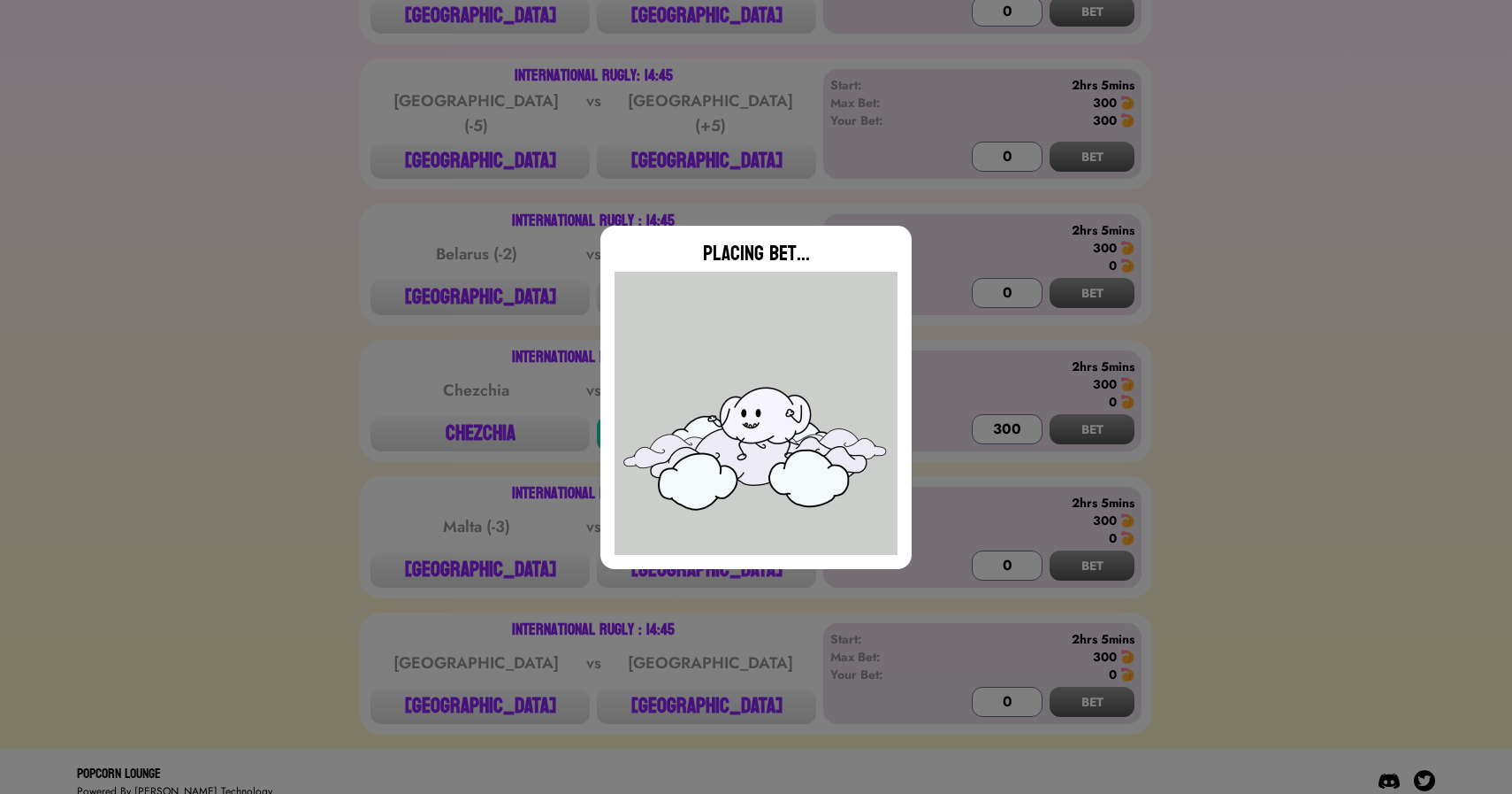
type input "0"
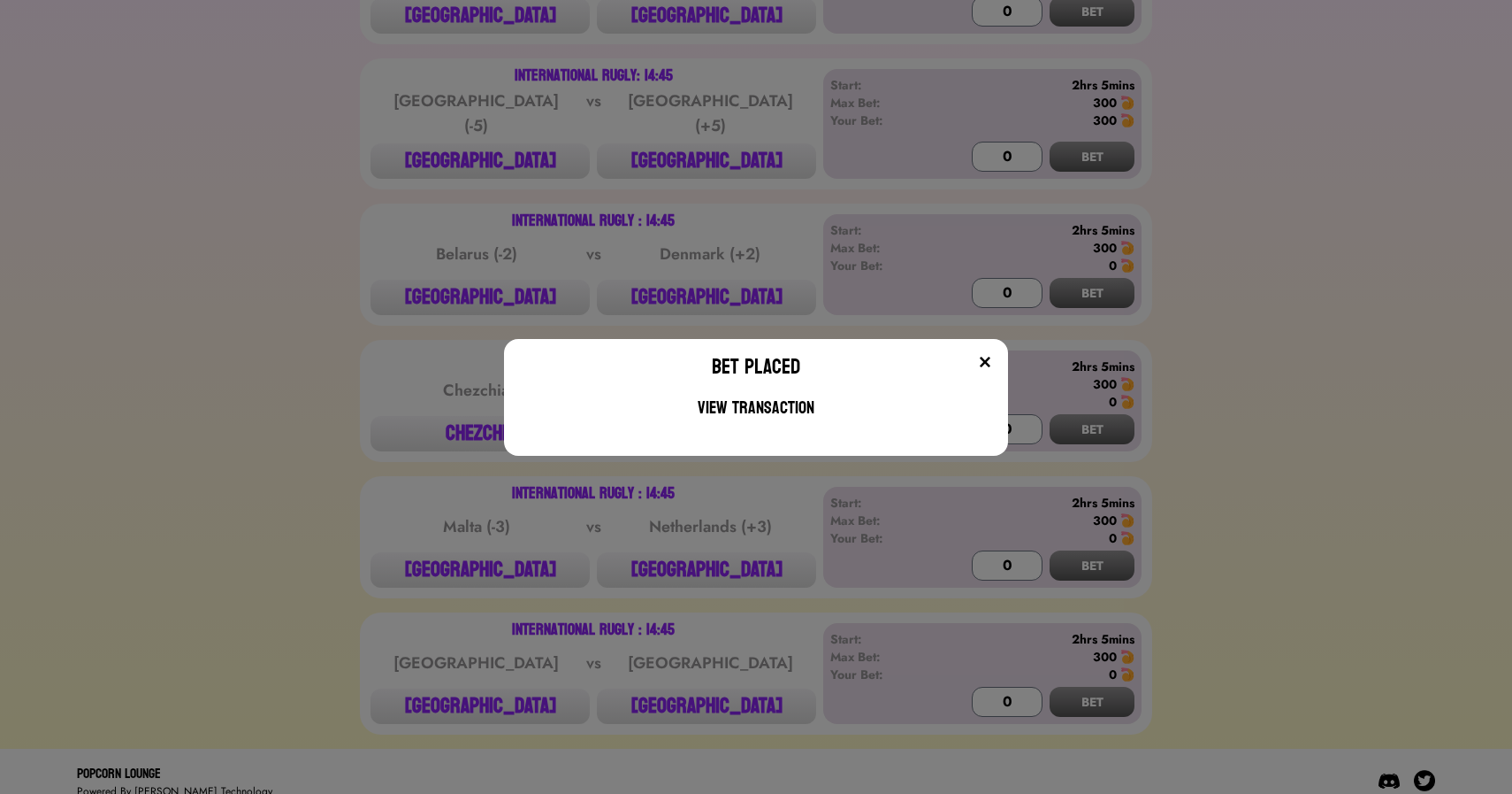
click at [526, 601] on div "Bet Placed View Transaction" at bounding box center [756, 397] width 1512 height 794
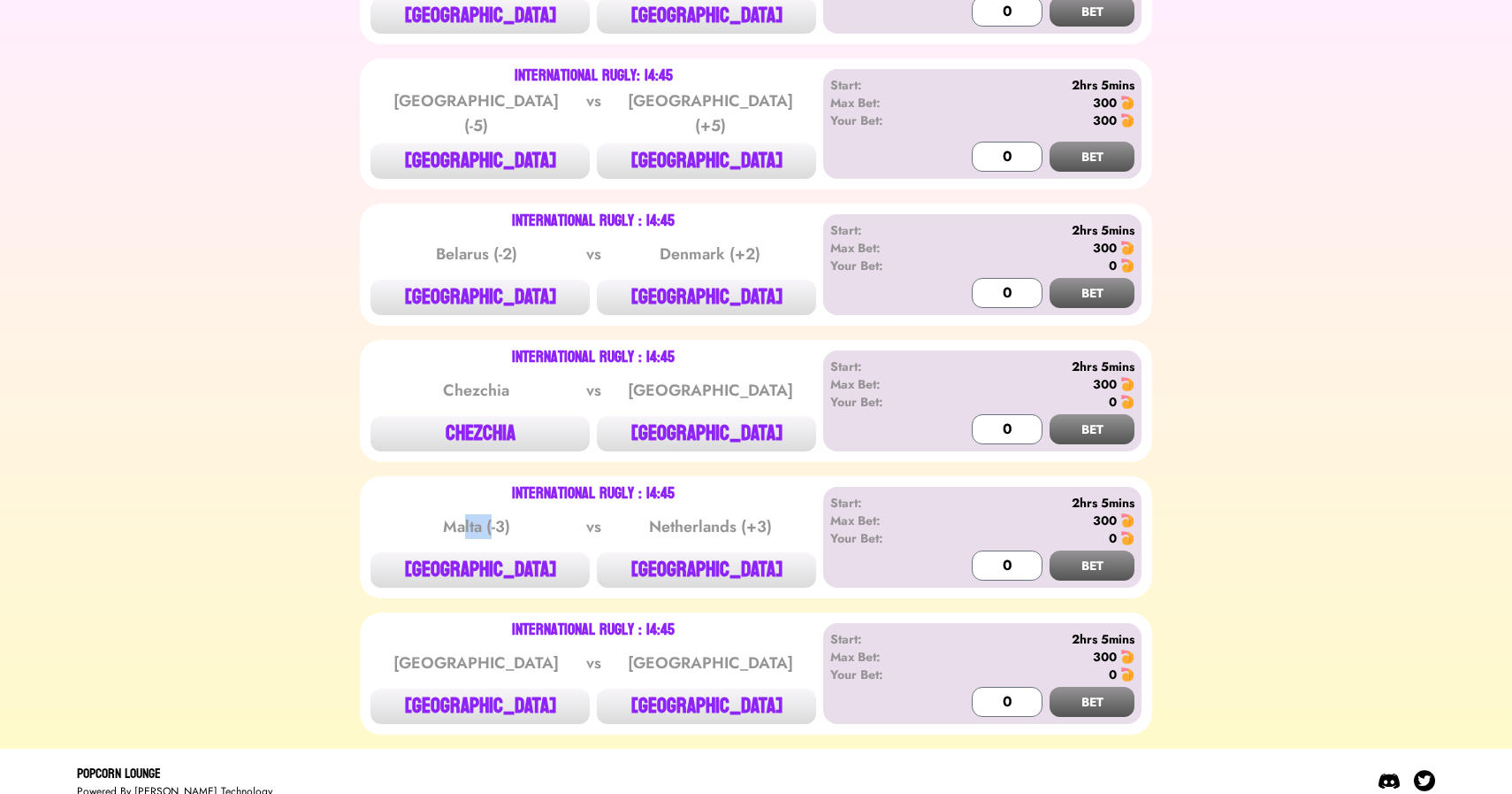
drag, startPoint x: 463, startPoint y: 511, endPoint x: 493, endPoint y: 511, distance: 30.0
click at [493, 514] on div "Malta (-3)" at bounding box center [477, 526] width 179 height 25
click at [710, 552] on button "NETHERLANDS" at bounding box center [707, 570] width 220 height 35
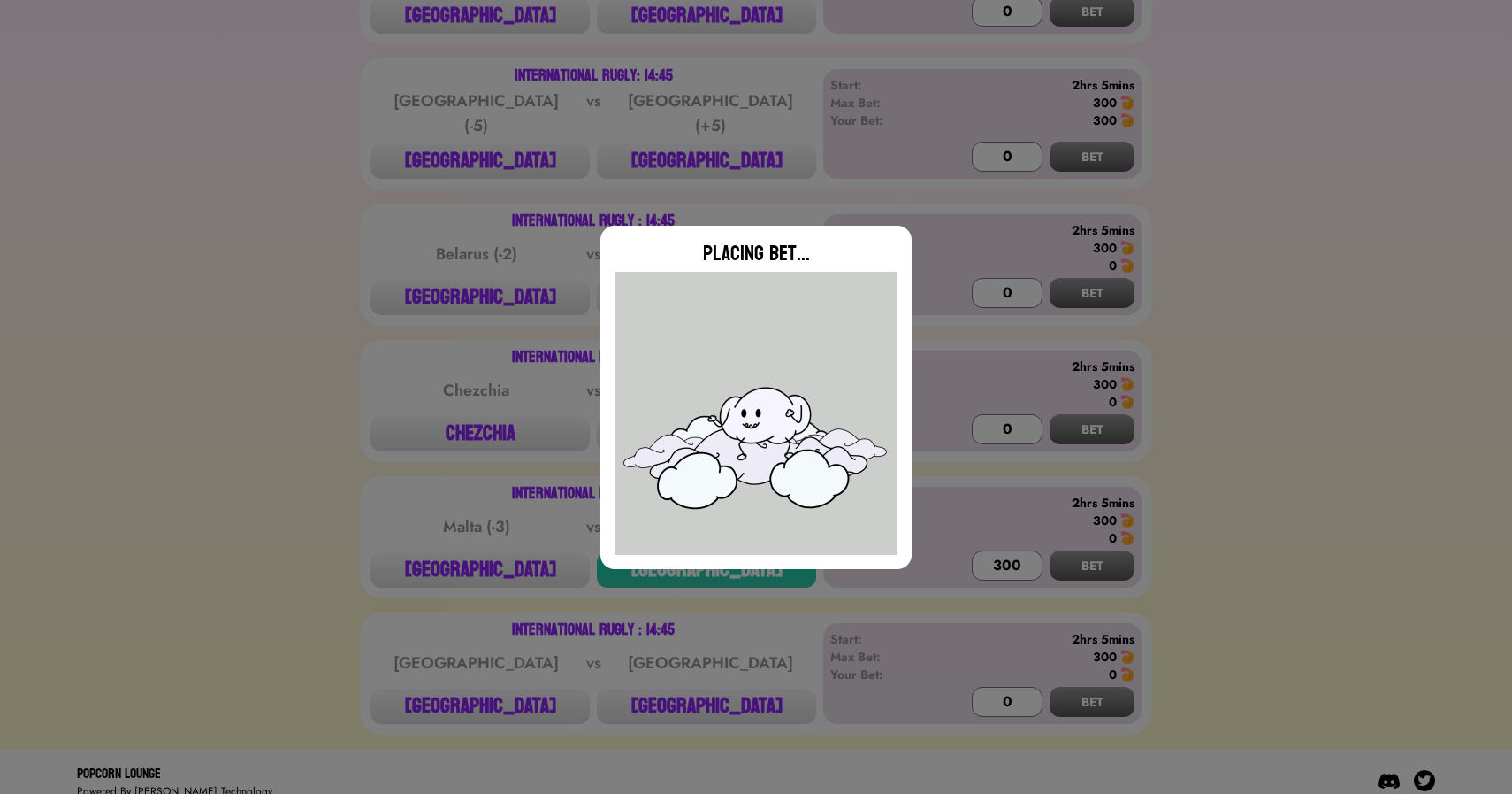
type input "0"
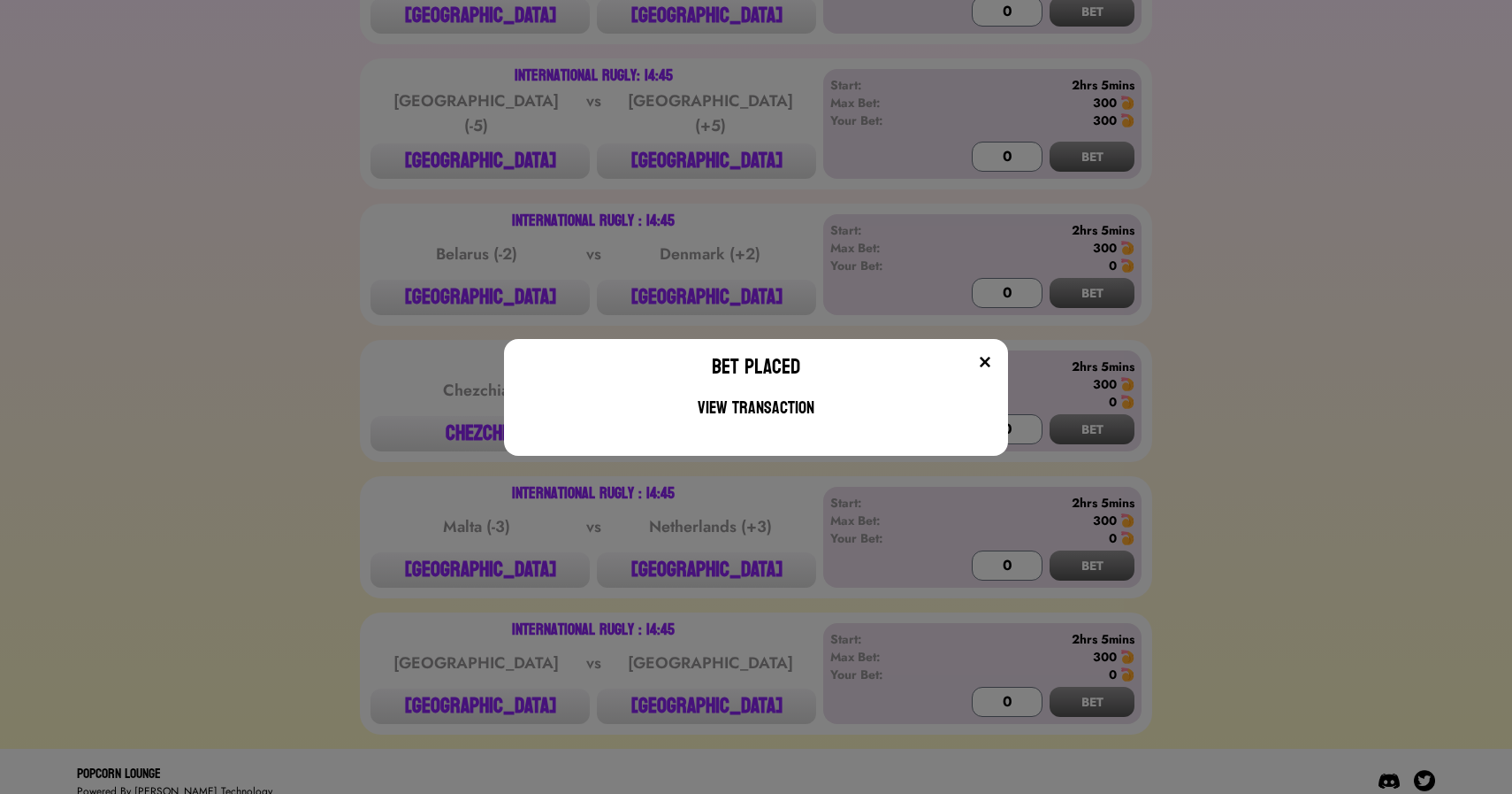
click at [639, 215] on div "Bet Placed View Transaction" at bounding box center [756, 397] width 1512 height 794
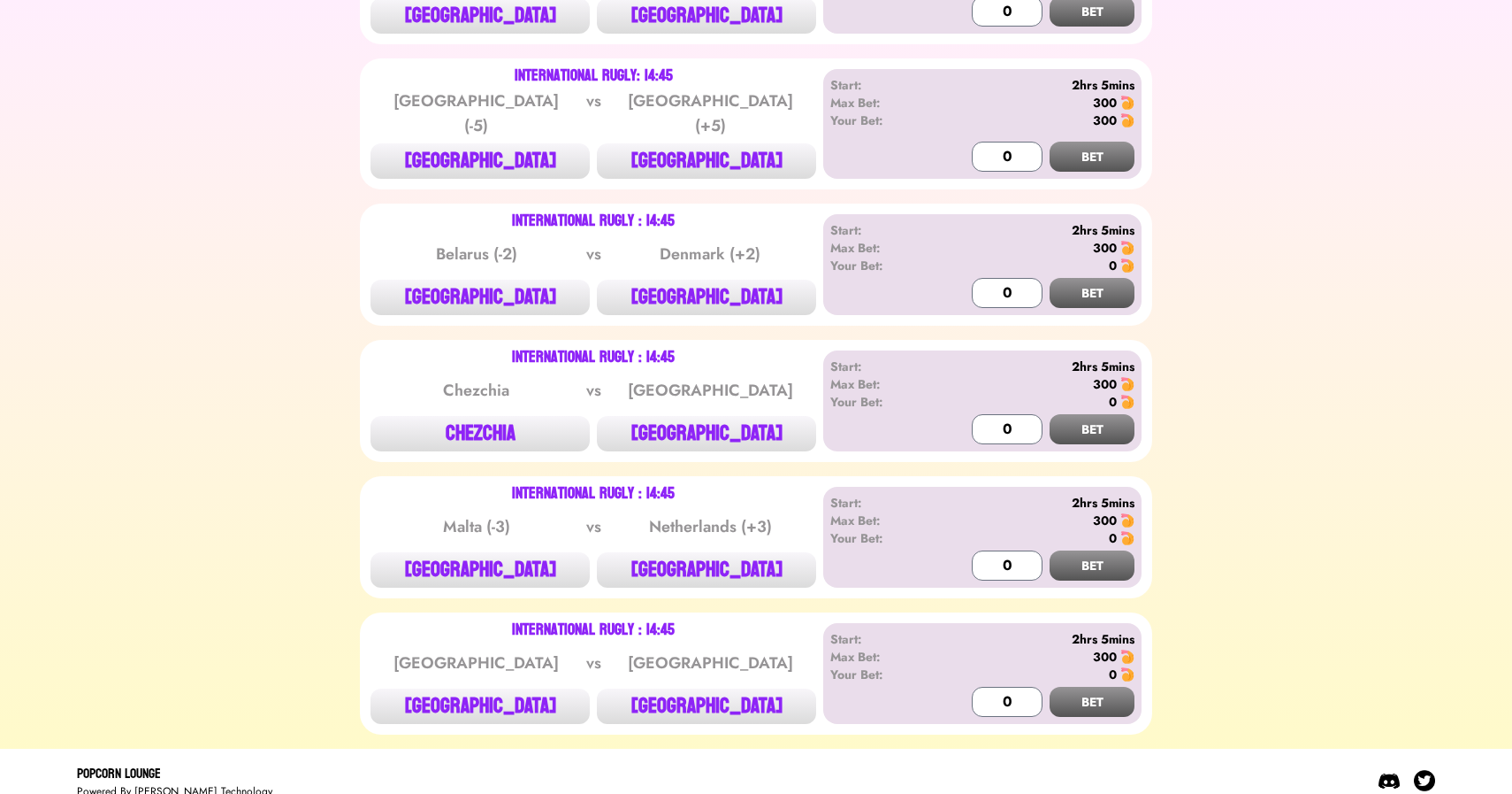
scroll to position [0, 0]
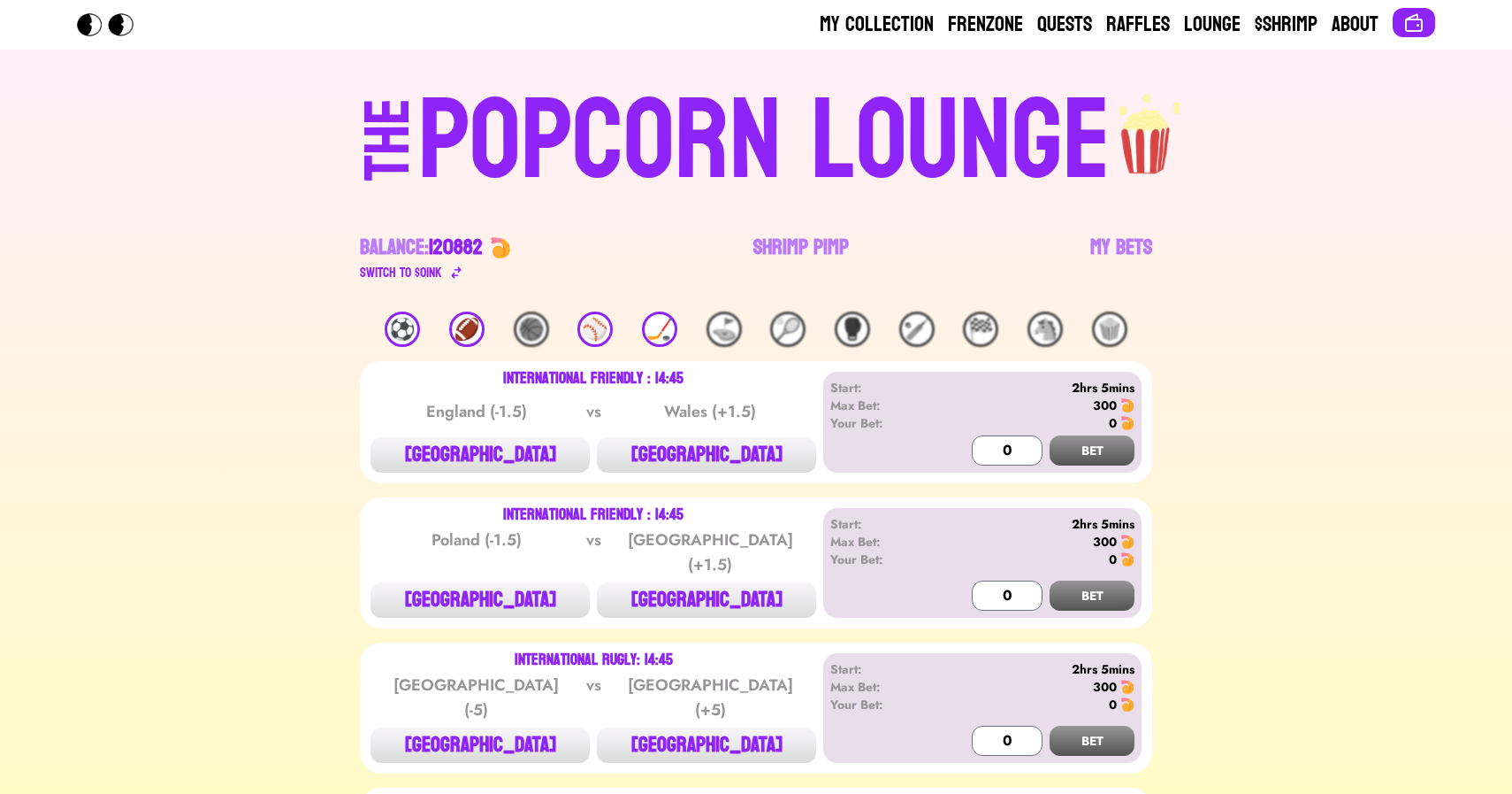
click at [398, 332] on div "⚽️" at bounding box center [402, 329] width 35 height 35
click at [410, 331] on div "⚽️" at bounding box center [402, 329] width 35 height 35
click at [409, 332] on div "⚽️" at bounding box center [402, 329] width 35 height 35
click at [399, 332] on div "⚽️" at bounding box center [402, 329] width 35 height 35
